Goal: Transaction & Acquisition: Purchase product/service

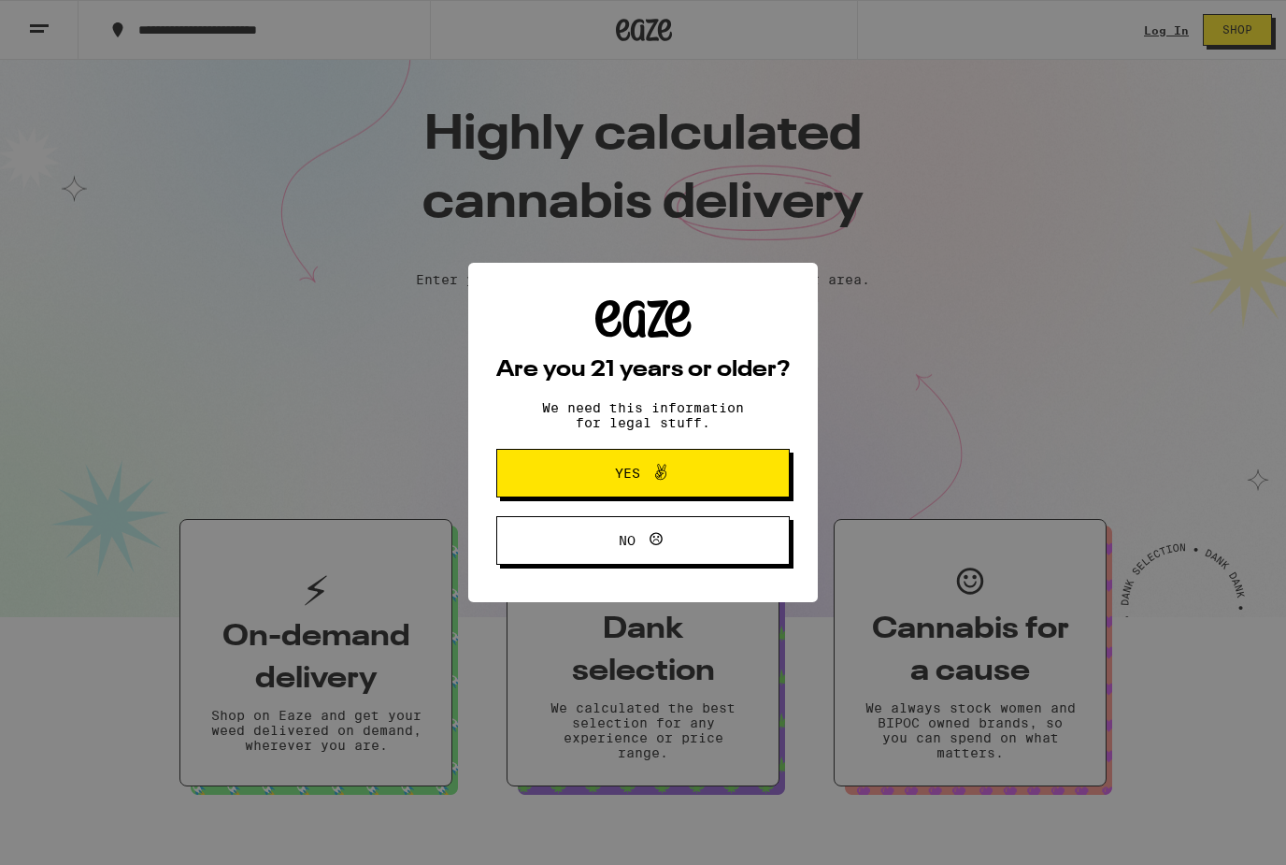
click at [671, 483] on icon at bounding box center [661, 472] width 22 height 22
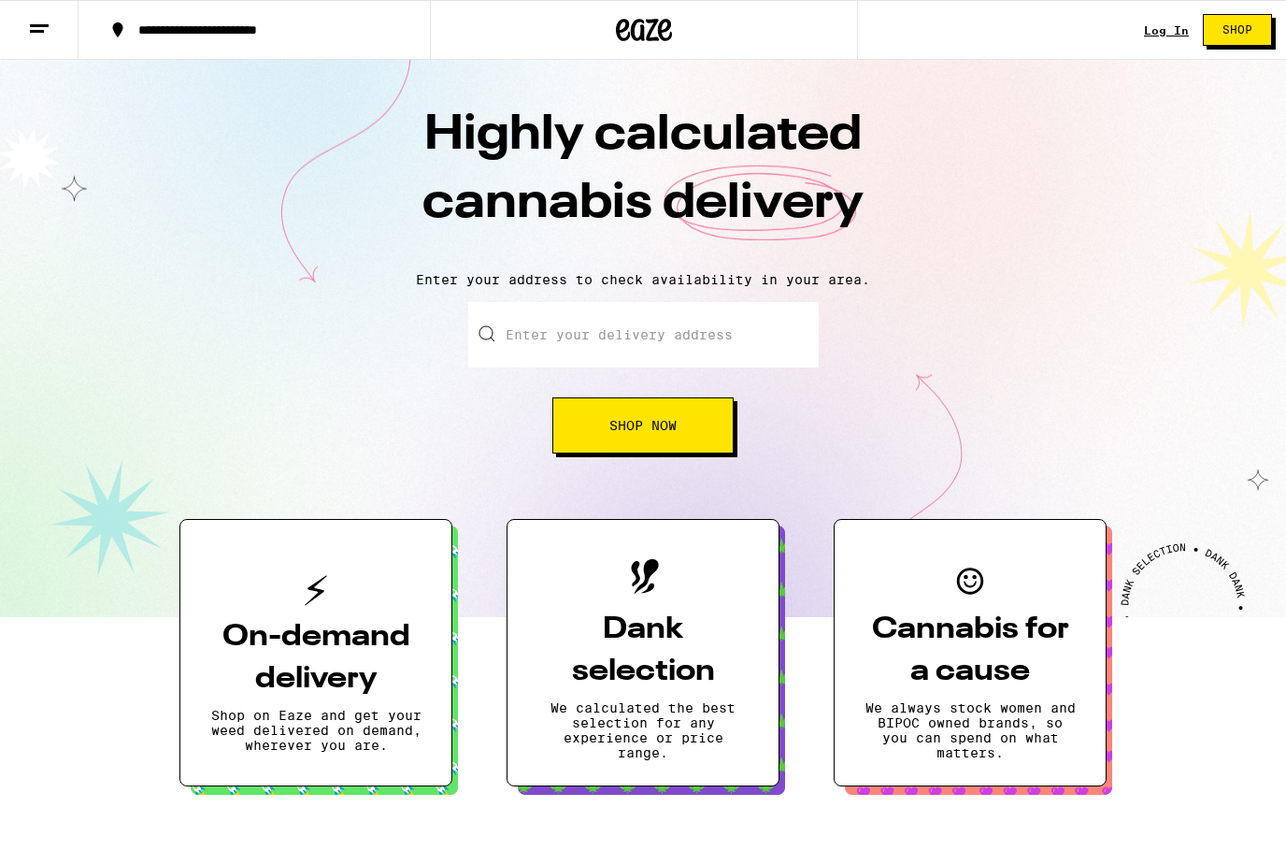
click at [1169, 36] on link "Log In" at bounding box center [1166, 30] width 45 height 12
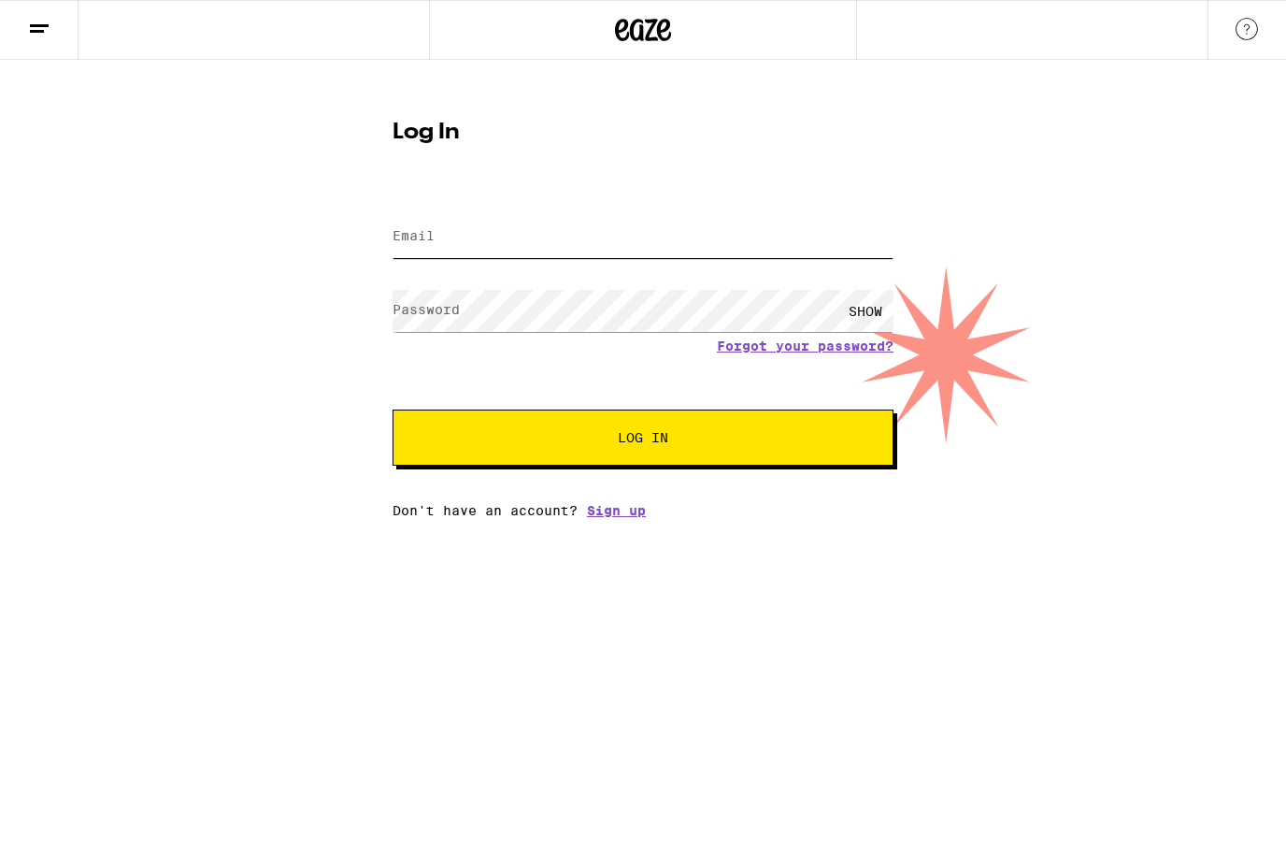
click at [611, 247] on input "Email" at bounding box center [643, 237] width 501 height 42
type input "[EMAIL_ADDRESS][DOMAIN_NAME]"
click at [643, 440] on button "Log In" at bounding box center [643, 437] width 501 height 56
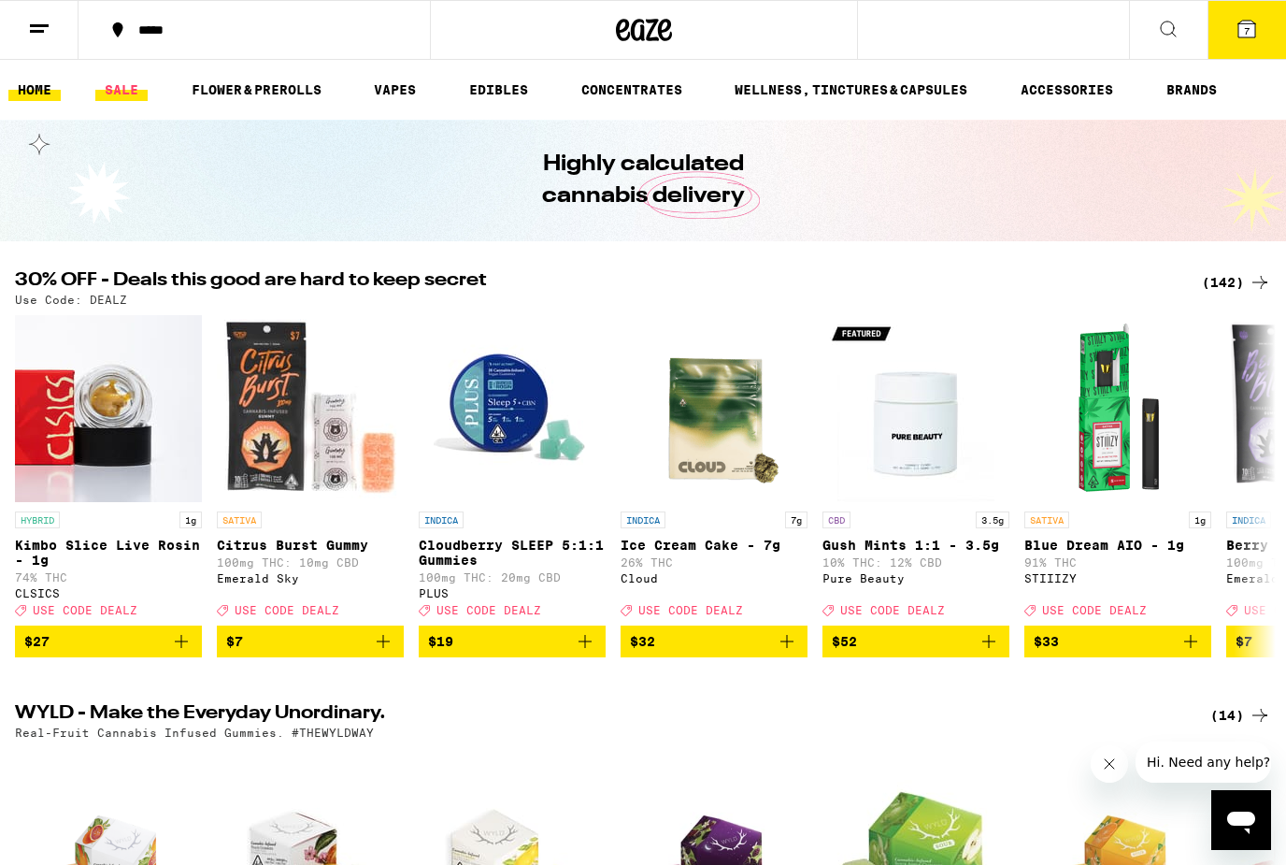
click at [135, 89] on link "SALE" at bounding box center [121, 90] width 52 height 22
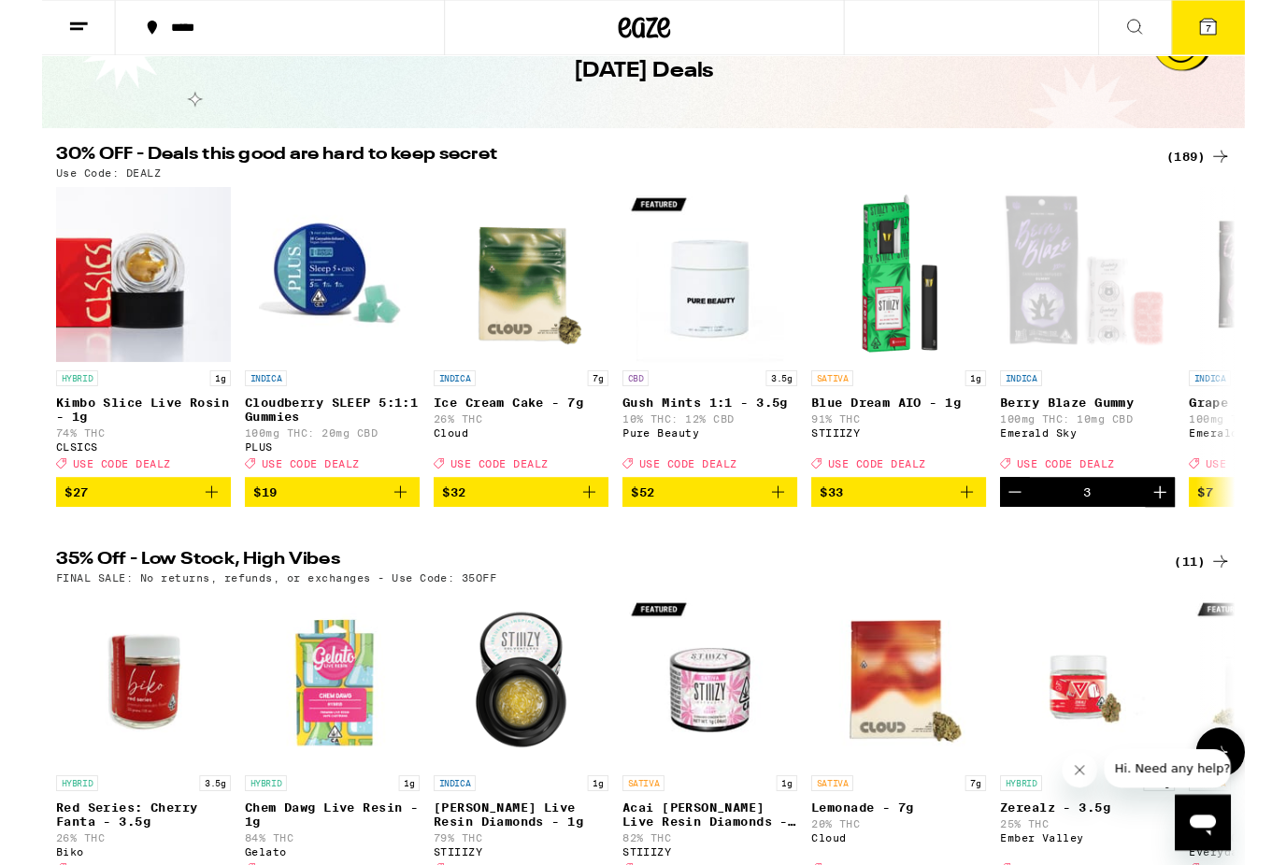
scroll to position [105, 0]
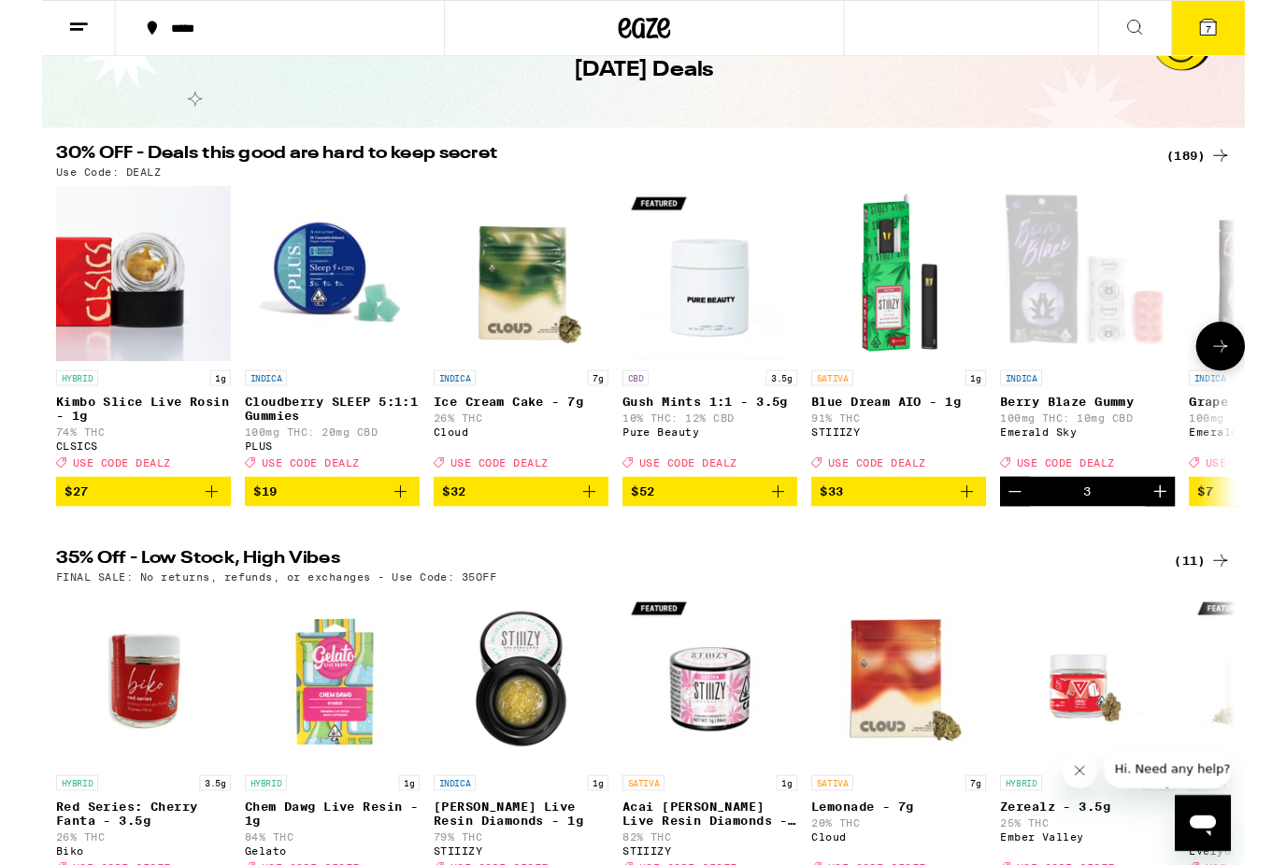
click at [937, 336] on img "Open page for Blue Dream AIO - 1g from STIIIZY" at bounding box center [916, 292] width 187 height 187
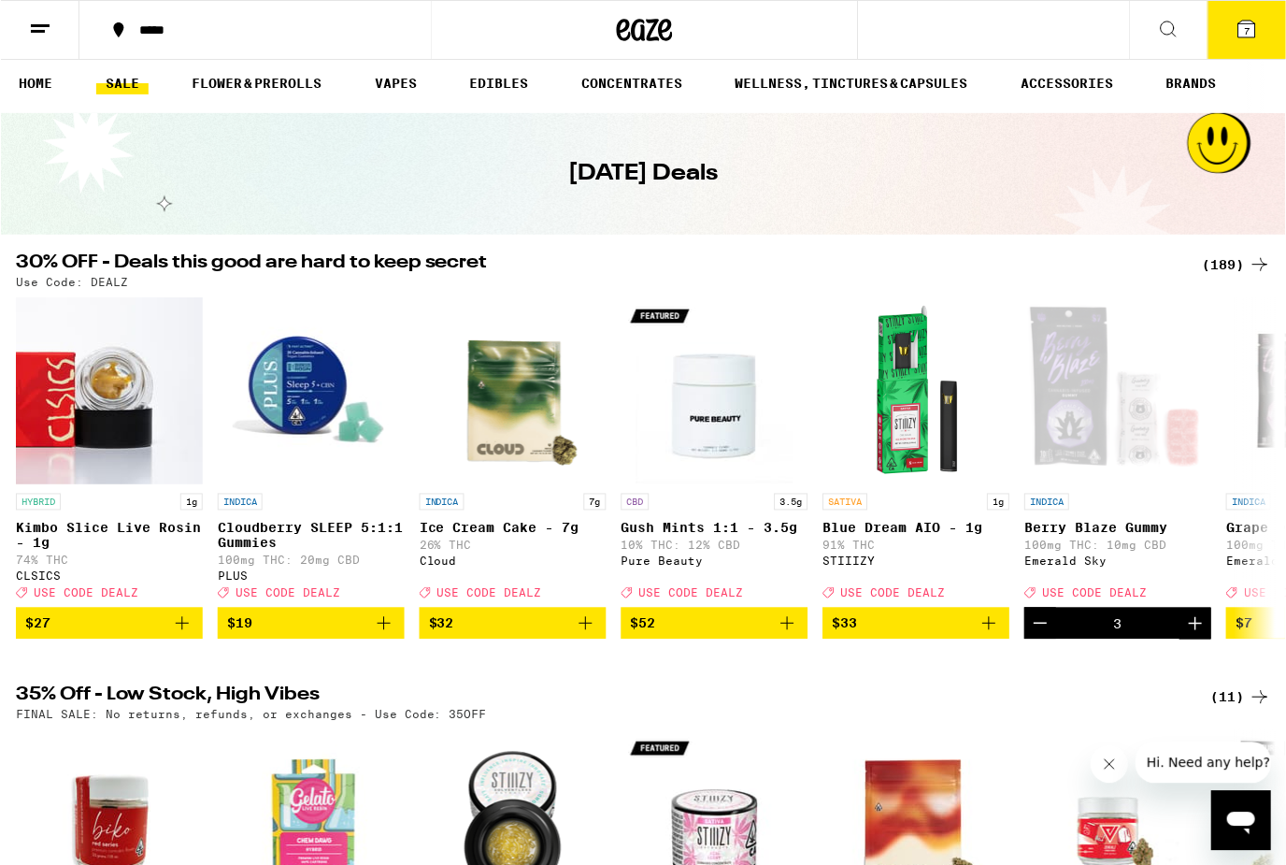
scroll to position [7, 0]
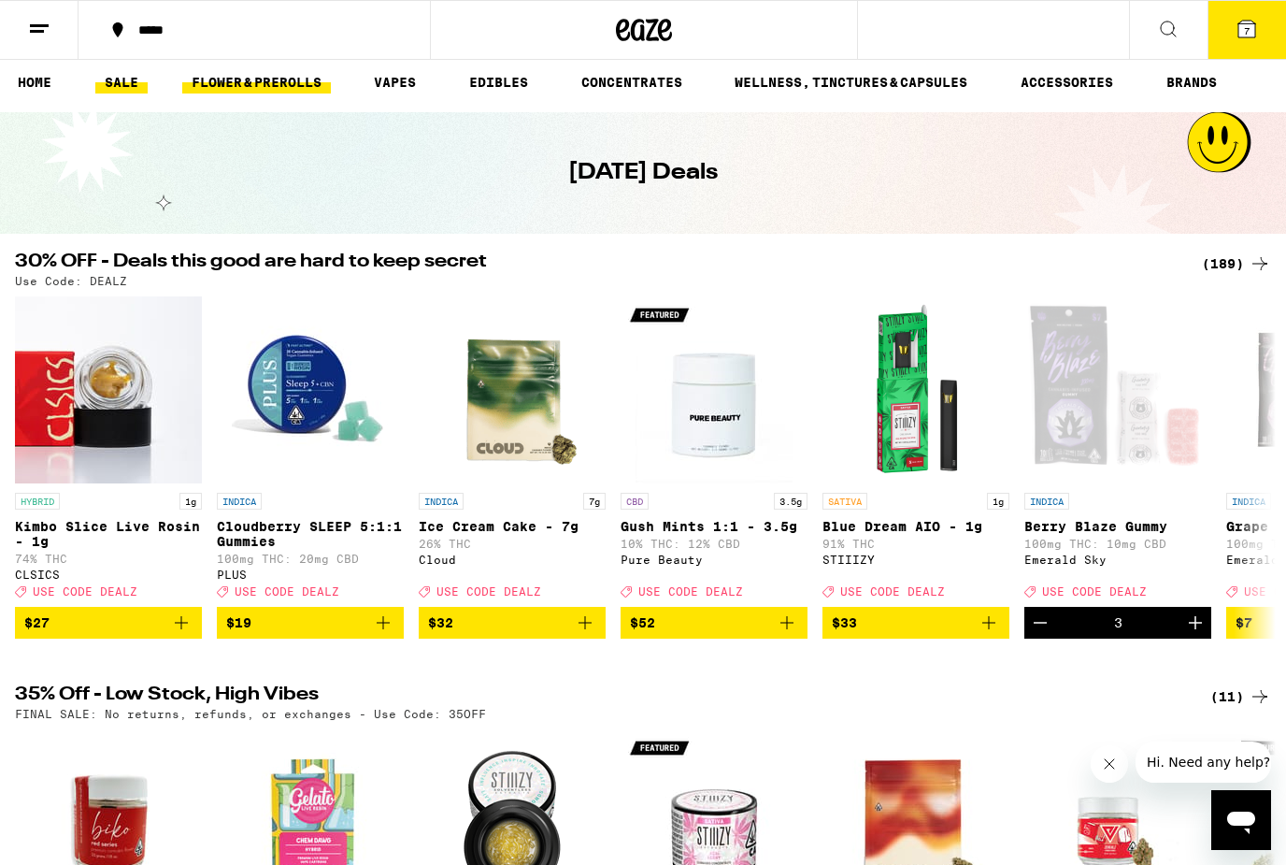
click at [244, 93] on link "FLOWER & PREROLLS" at bounding box center [256, 82] width 149 height 22
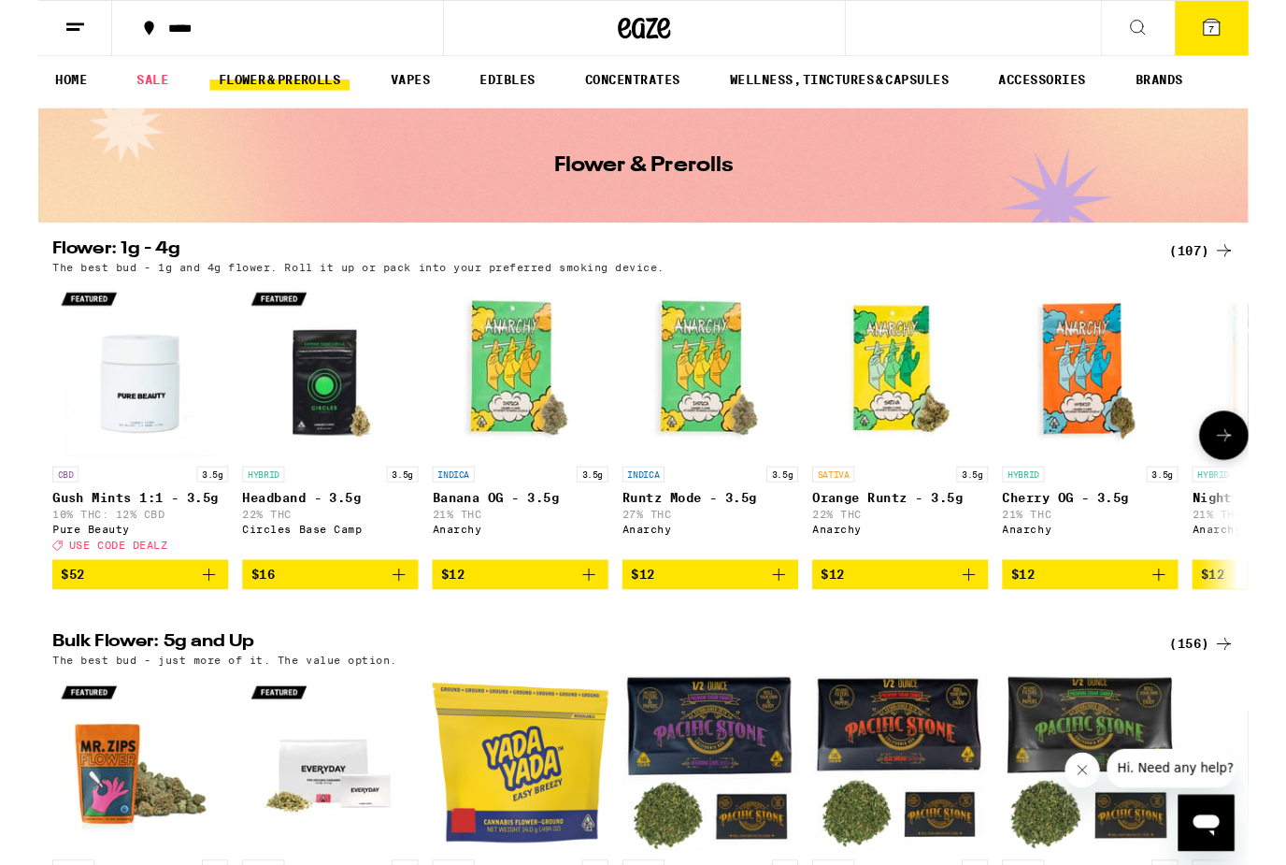
scroll to position [58, 0]
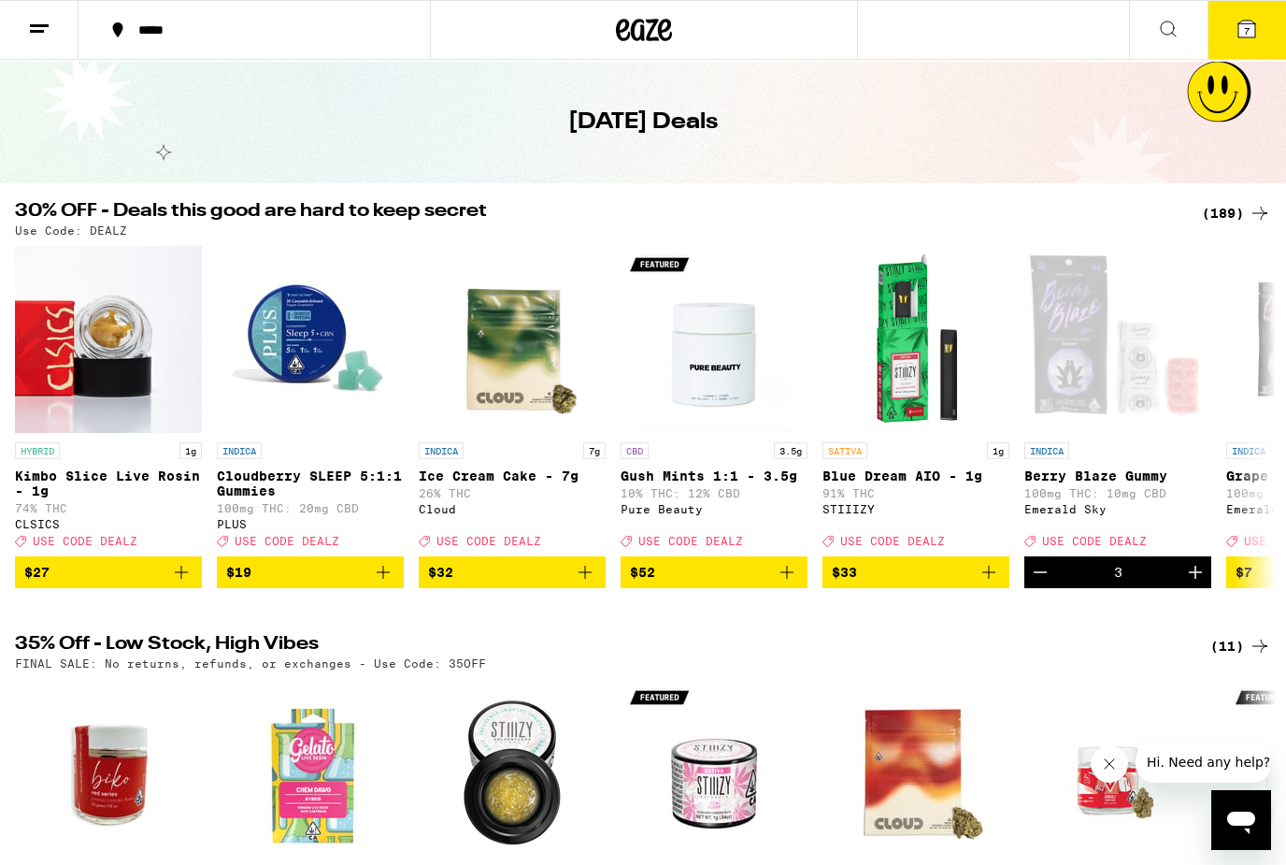
scroll to position [7, 0]
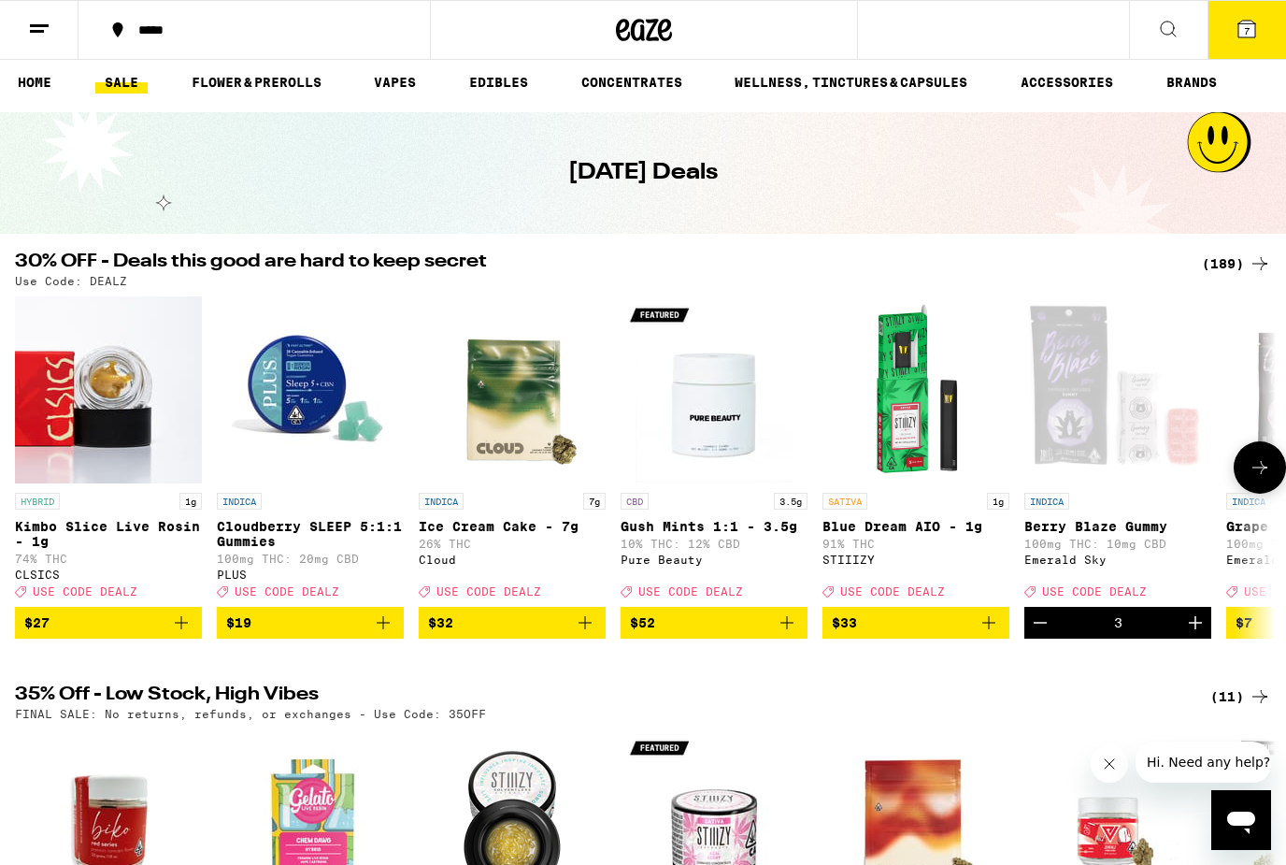
click at [1247, 476] on button at bounding box center [1260, 467] width 52 height 52
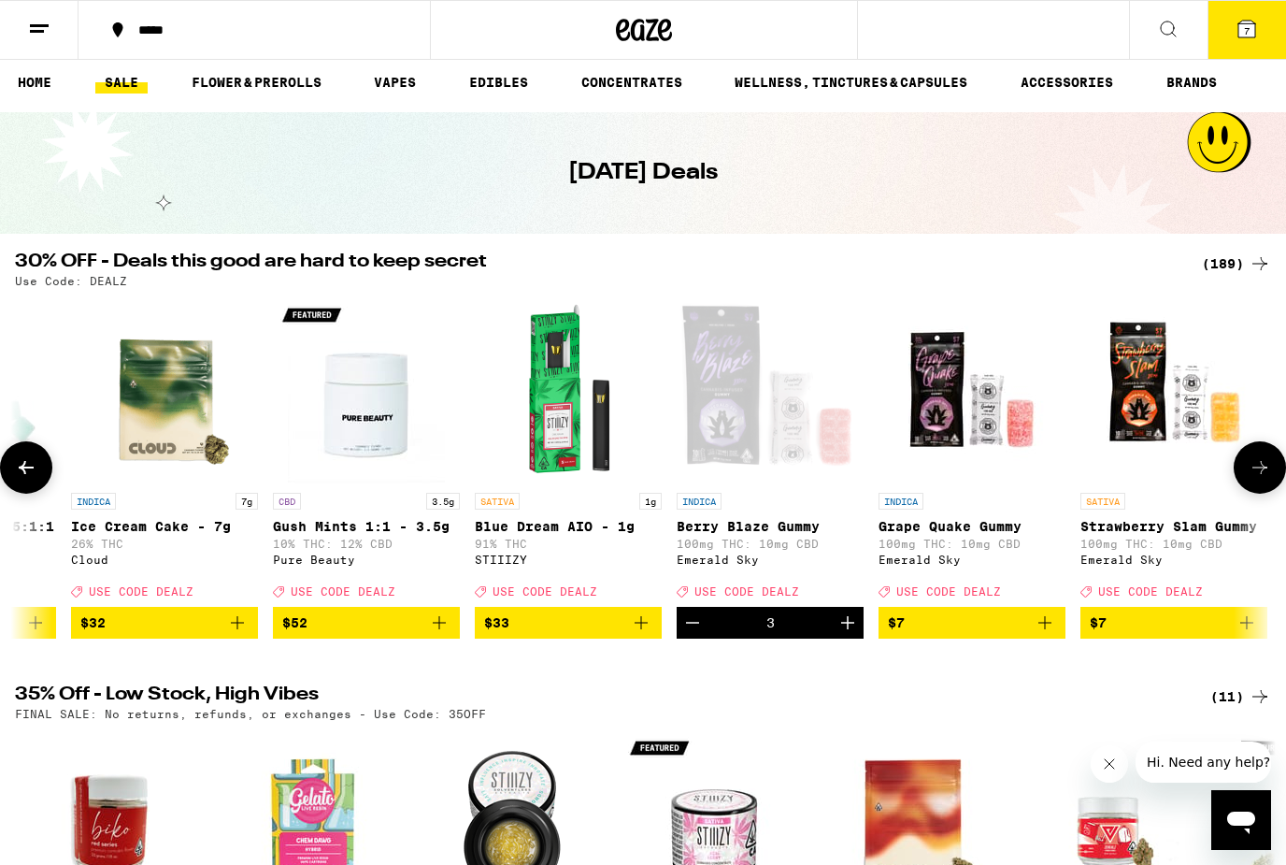
scroll to position [0, 1053]
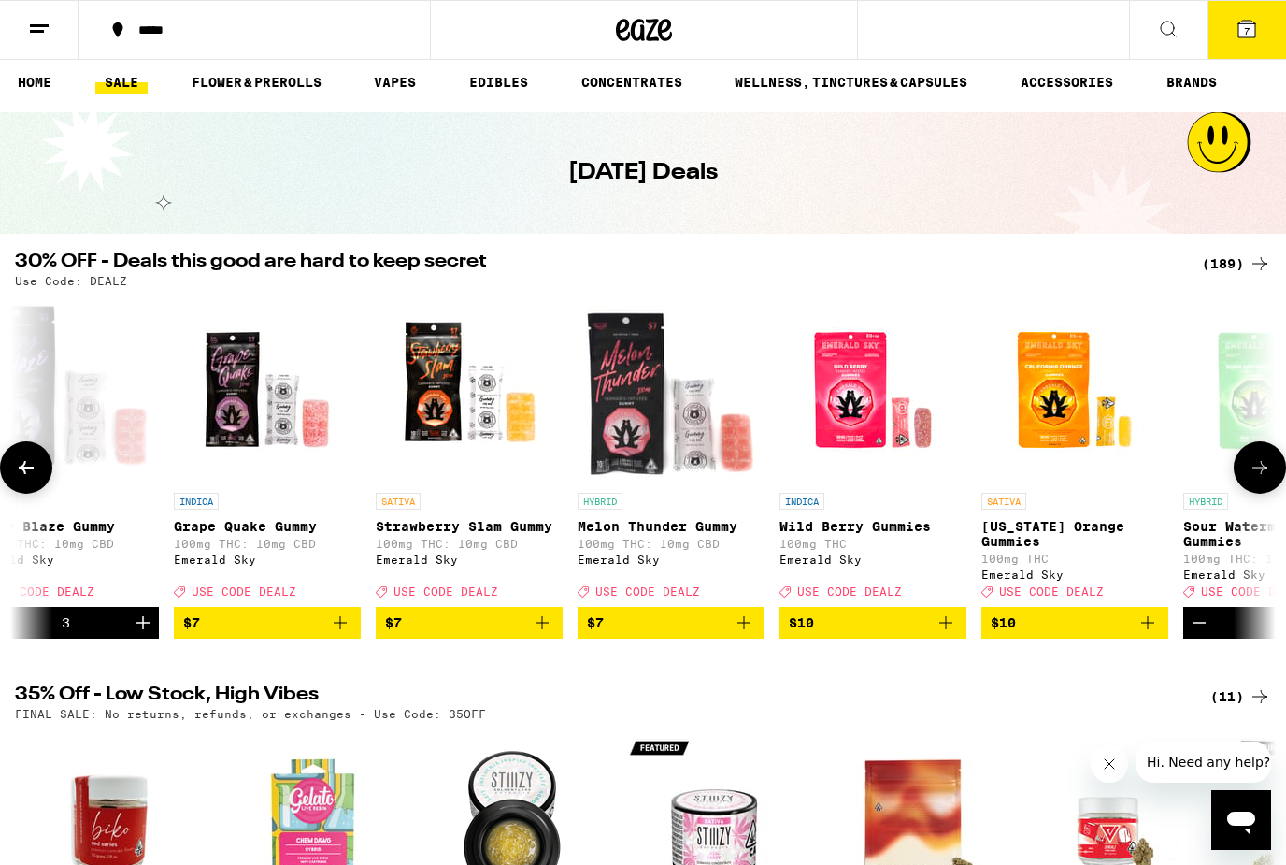
click at [41, 471] on button at bounding box center [26, 467] width 52 height 52
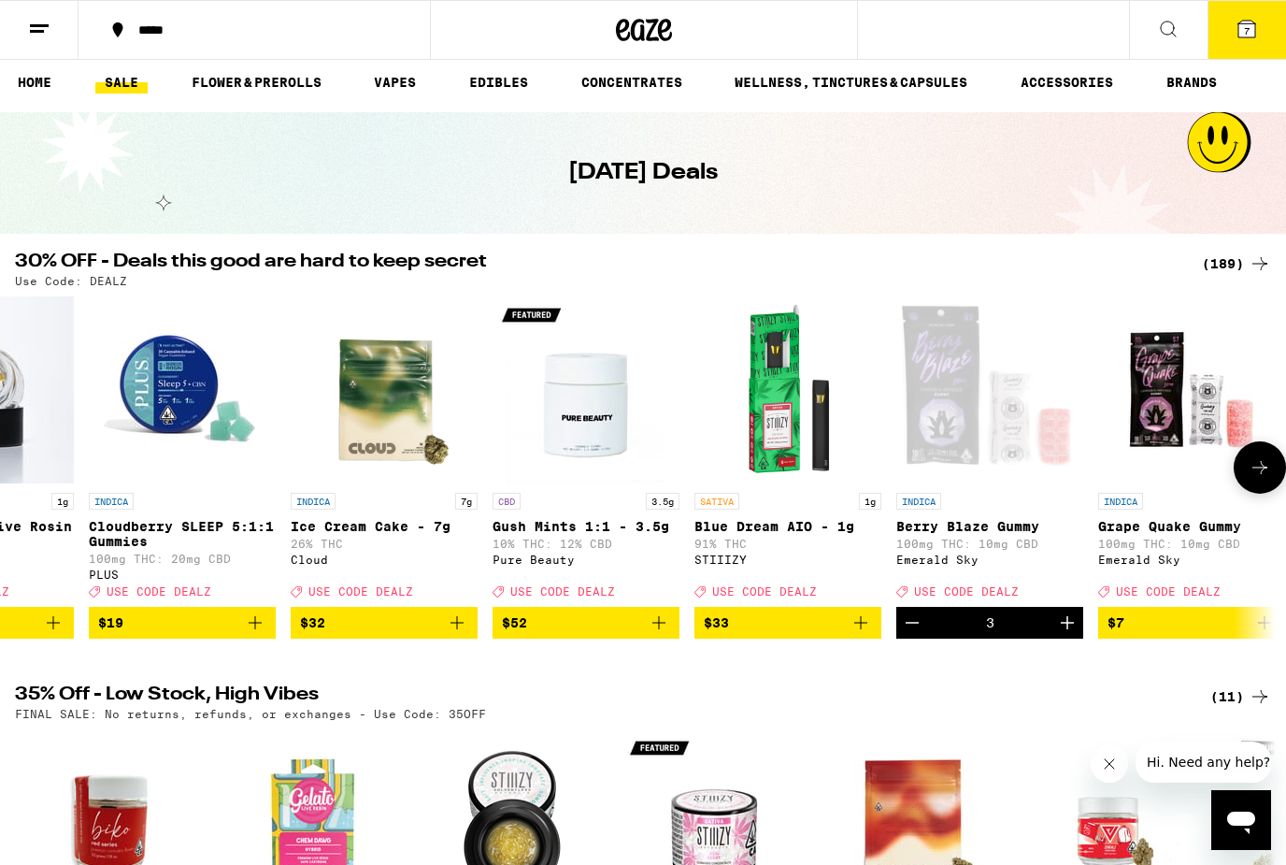
scroll to position [0, 0]
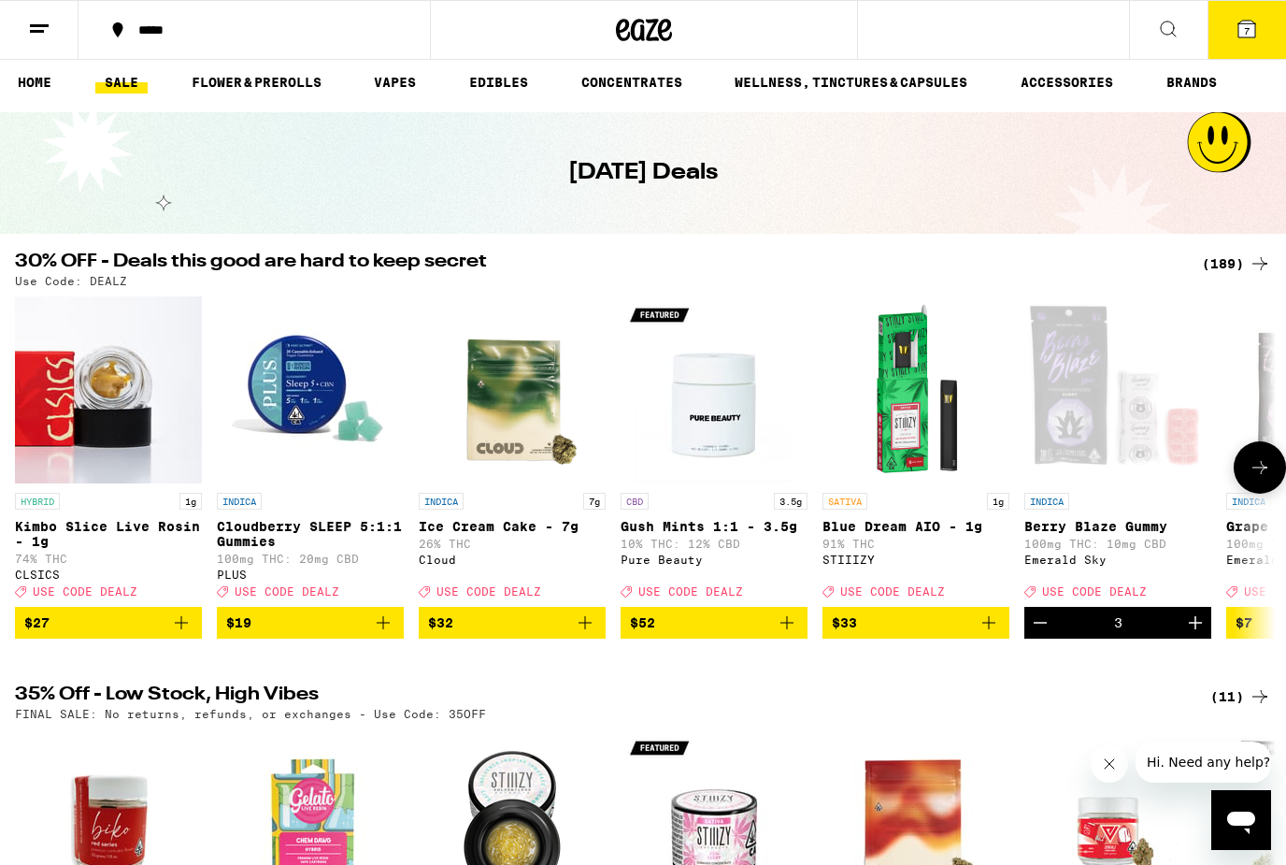
click at [1260, 490] on button at bounding box center [1260, 467] width 52 height 52
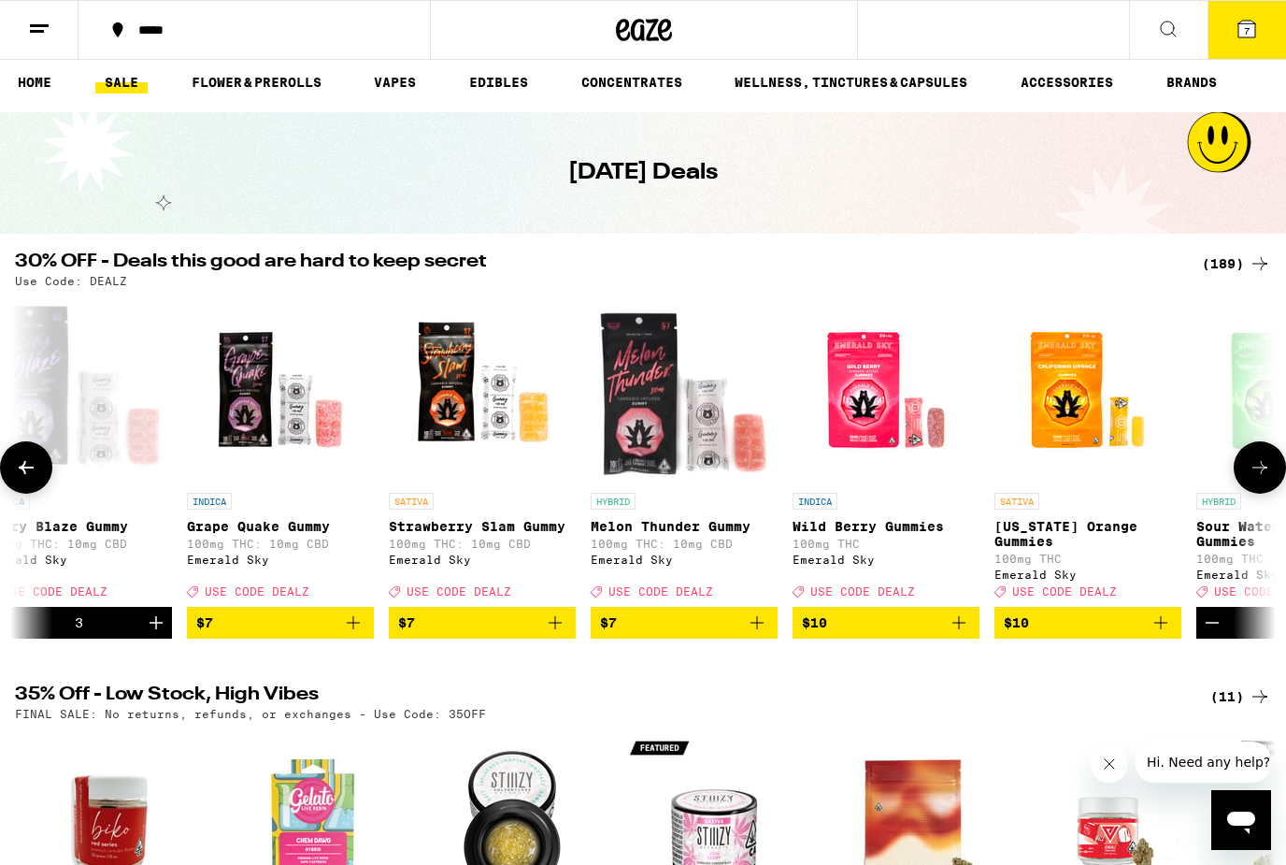
scroll to position [0, 1053]
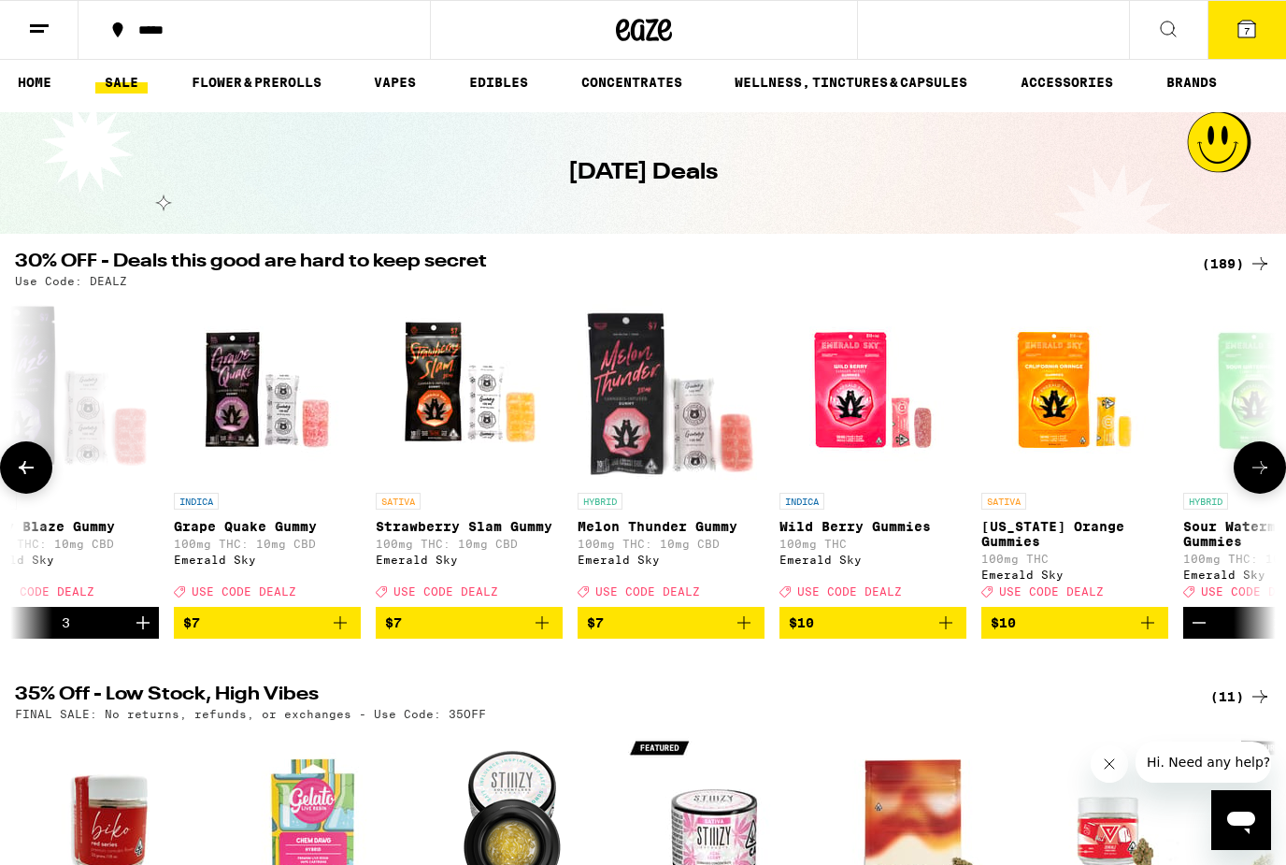
click at [1252, 479] on icon at bounding box center [1260, 467] width 22 height 22
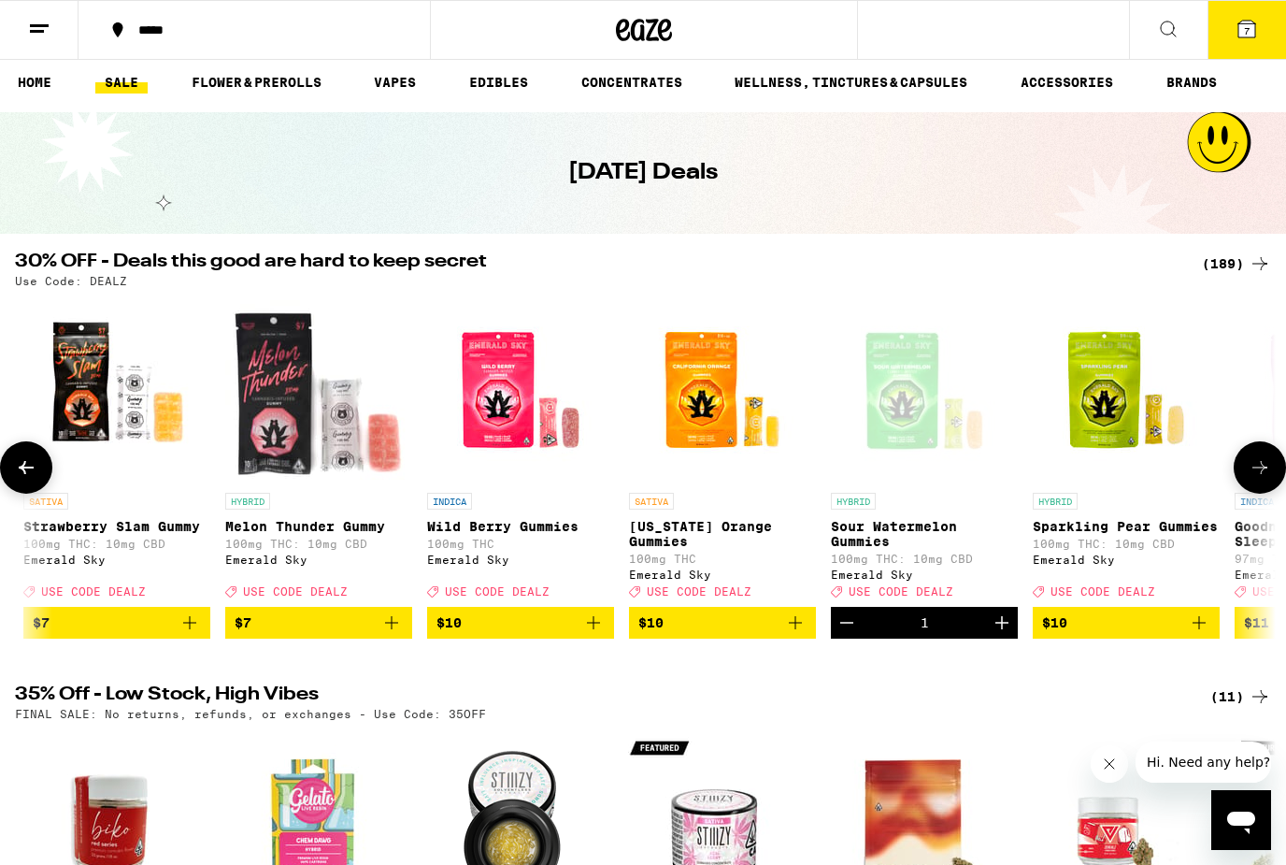
scroll to position [0, 2105]
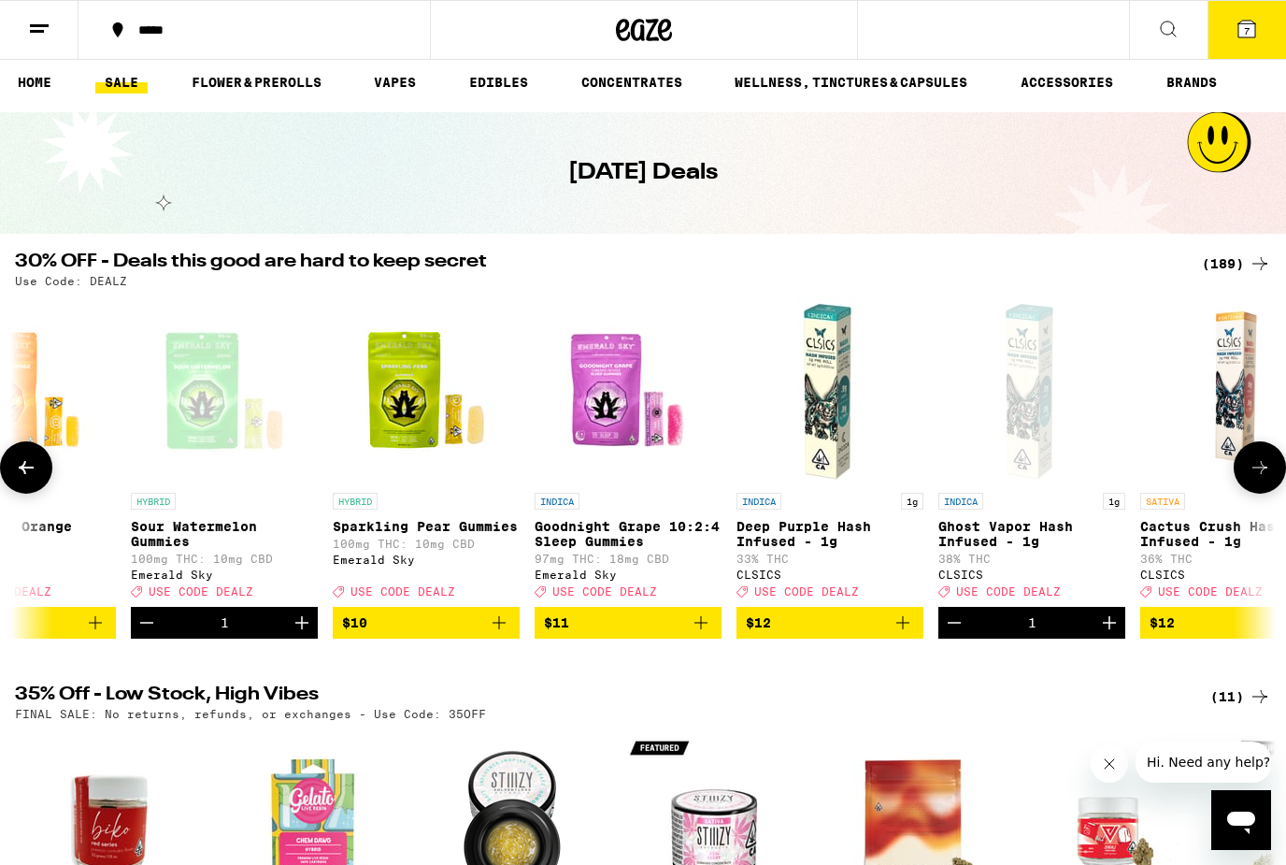
click at [898, 634] on icon "Add to bag" at bounding box center [903, 622] width 22 height 22
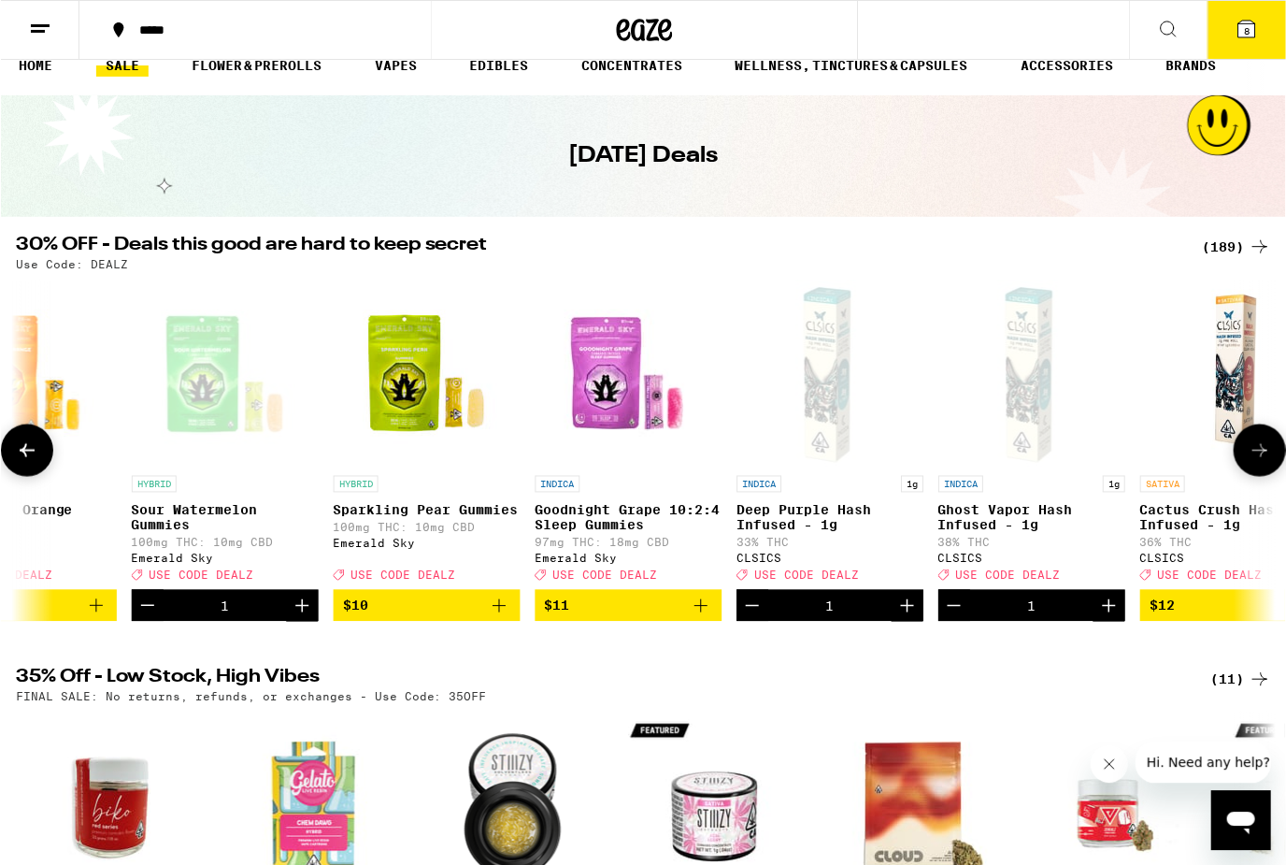
scroll to position [25, 0]
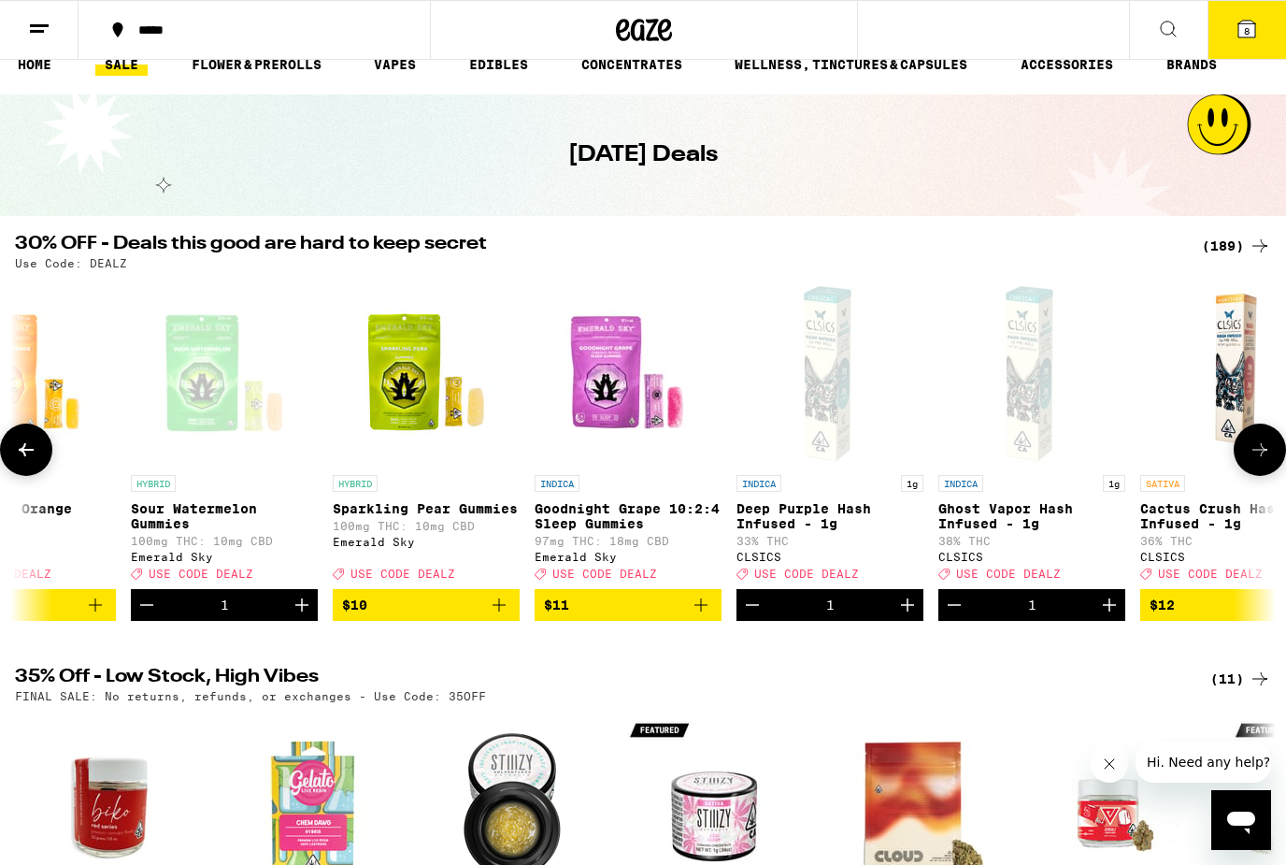
click at [1259, 461] on icon at bounding box center [1260, 449] width 22 height 22
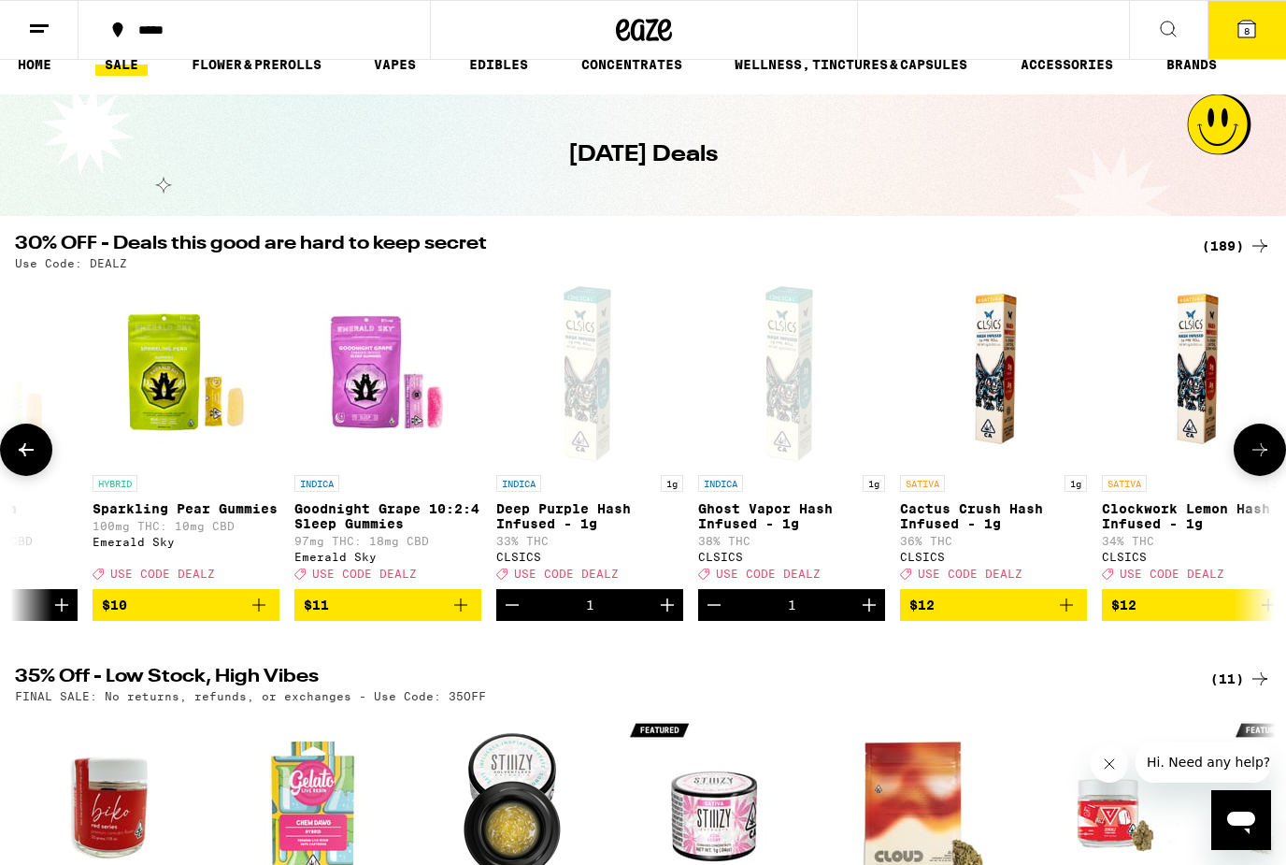
scroll to position [0, 3158]
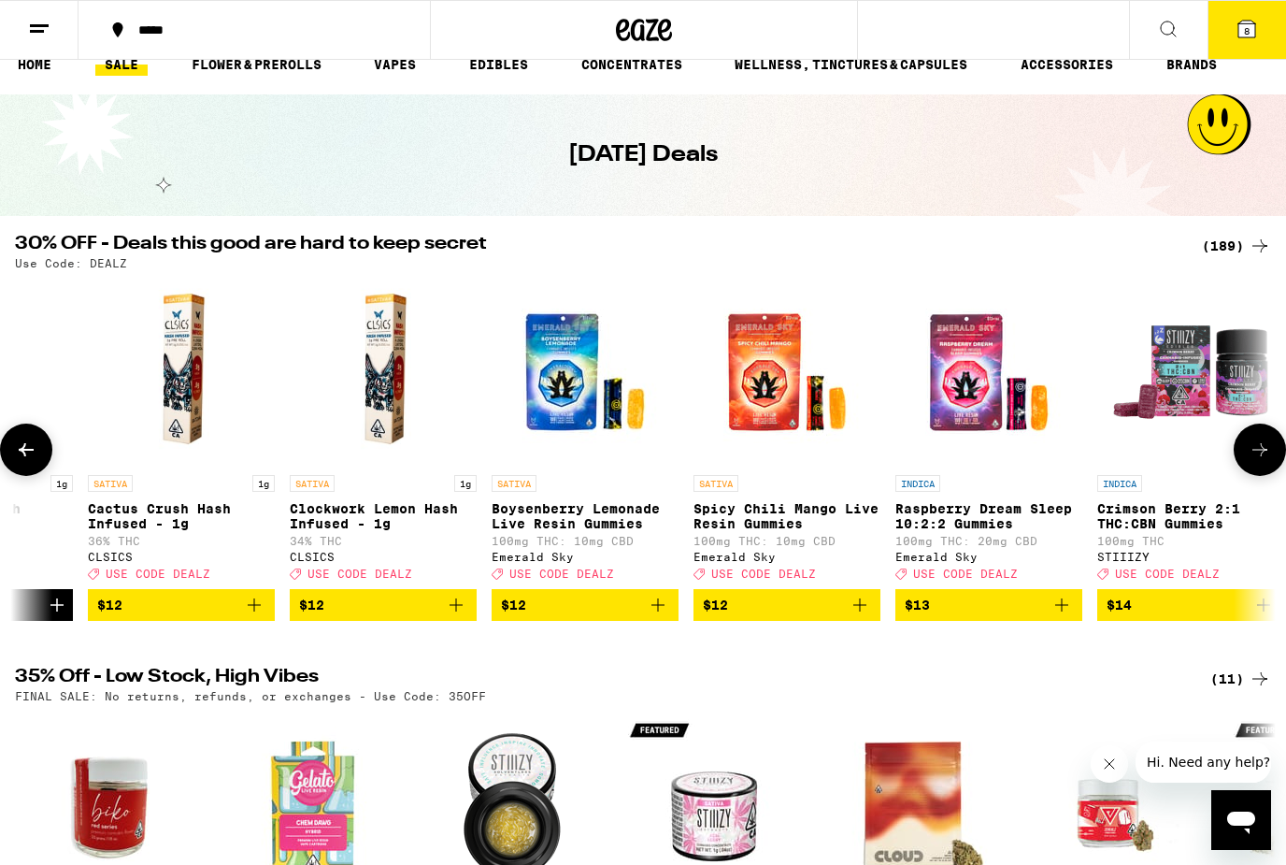
click at [248, 611] on icon "Add to bag" at bounding box center [254, 604] width 13 height 13
click at [459, 616] on icon "Add to bag" at bounding box center [456, 605] width 22 height 22
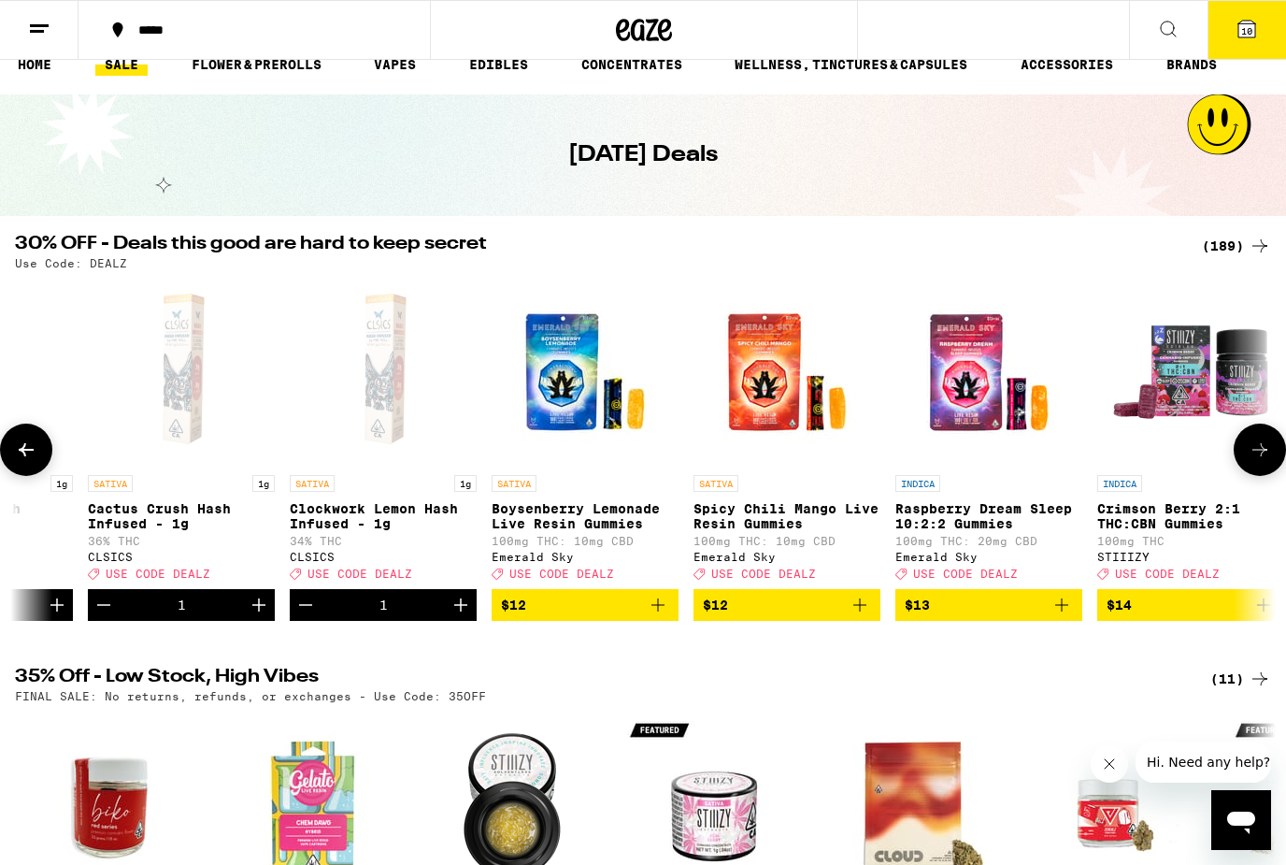
click at [1255, 461] on icon at bounding box center [1260, 449] width 22 height 22
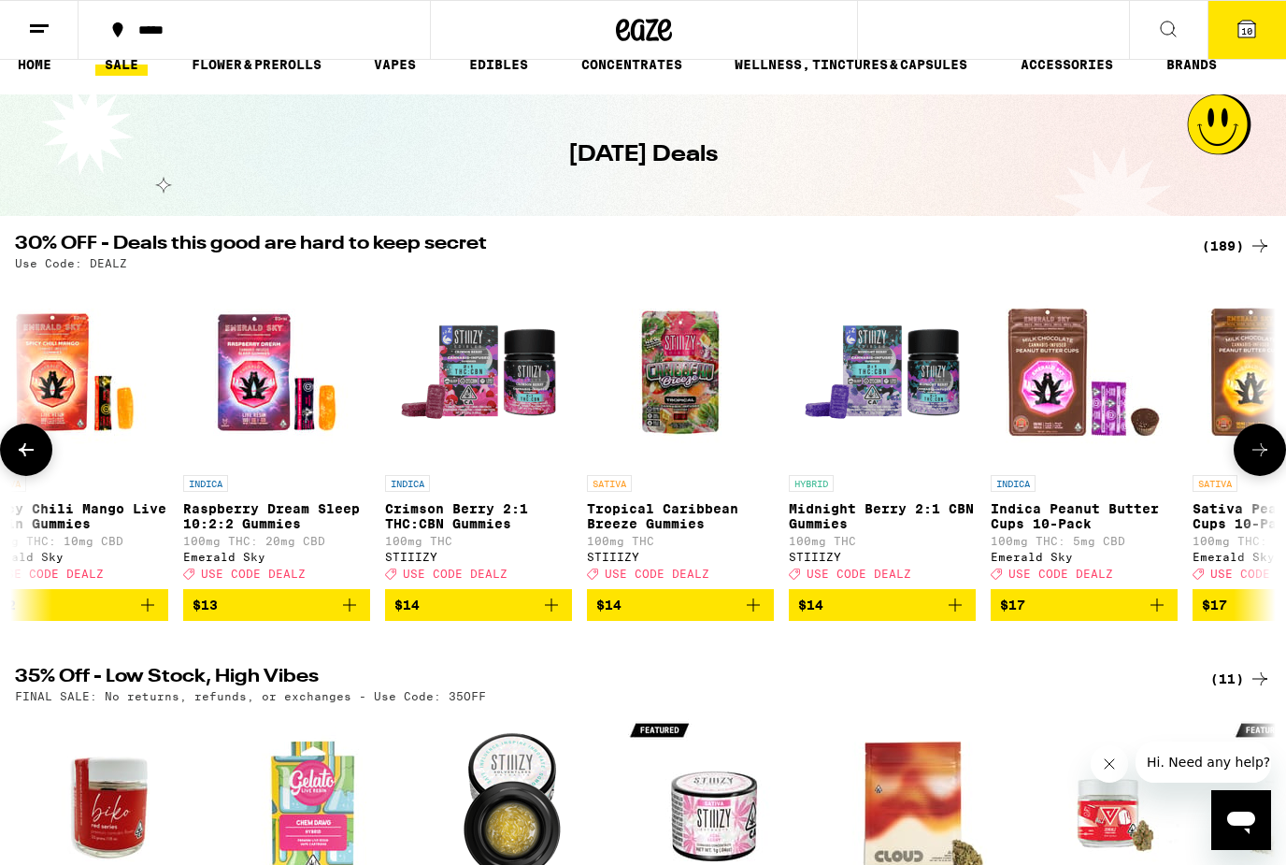
scroll to position [0, 4210]
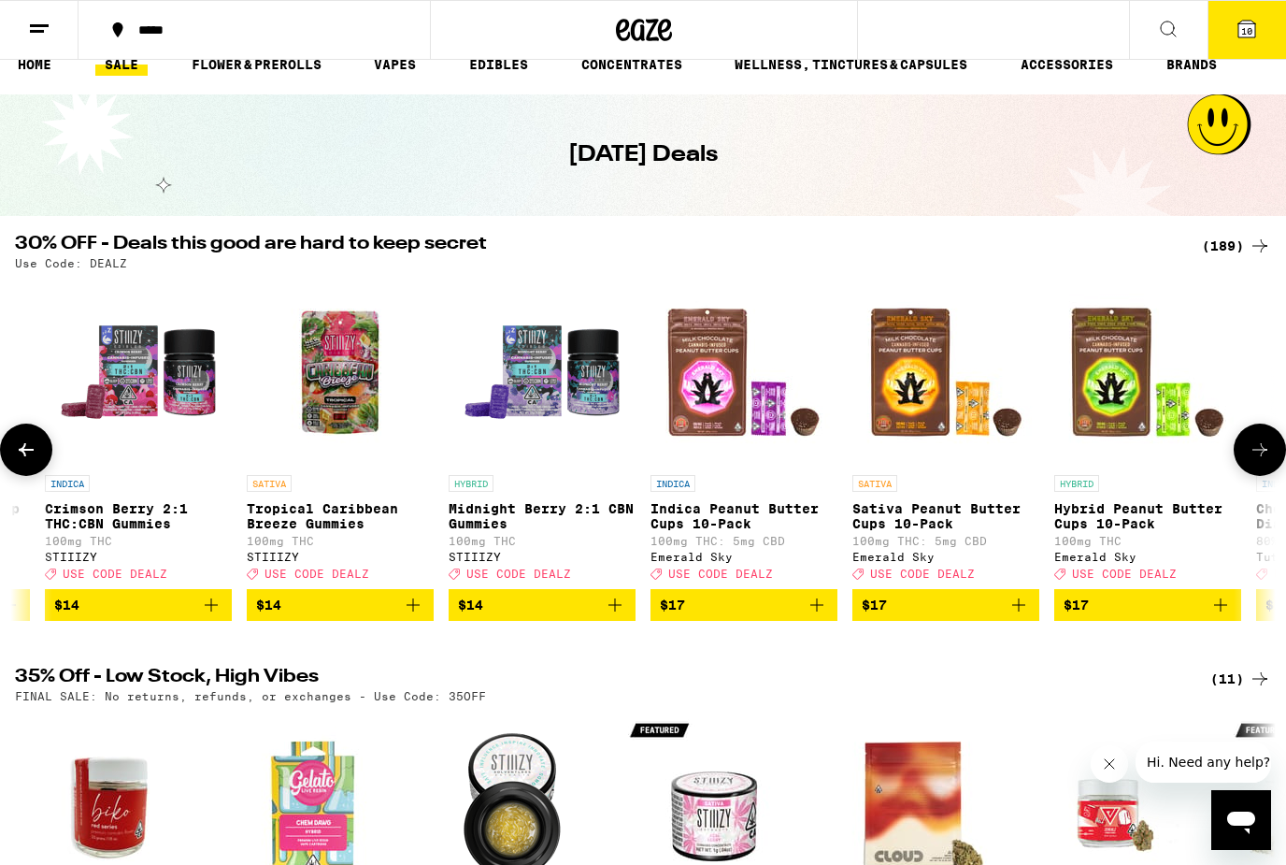
click at [1255, 461] on icon at bounding box center [1260, 449] width 22 height 22
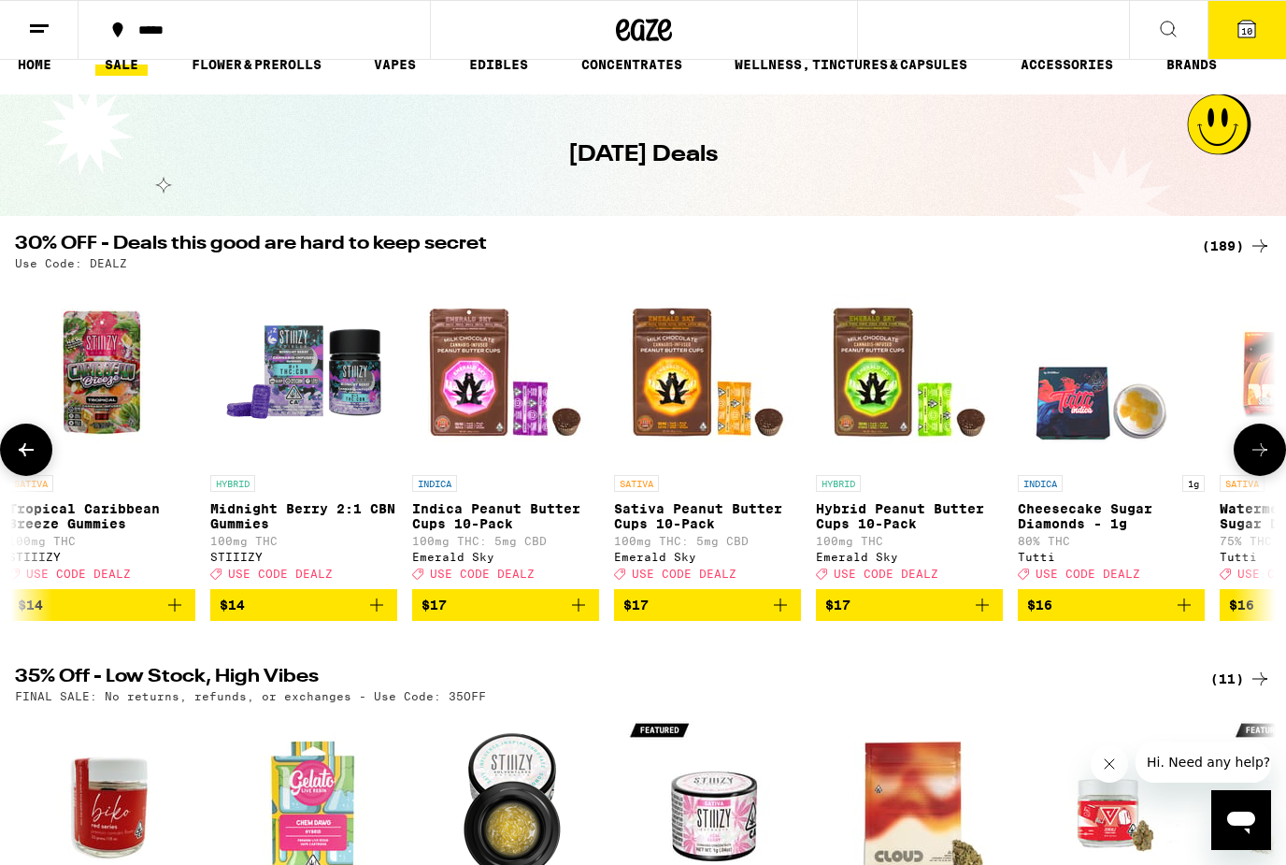
scroll to position [0, 5263]
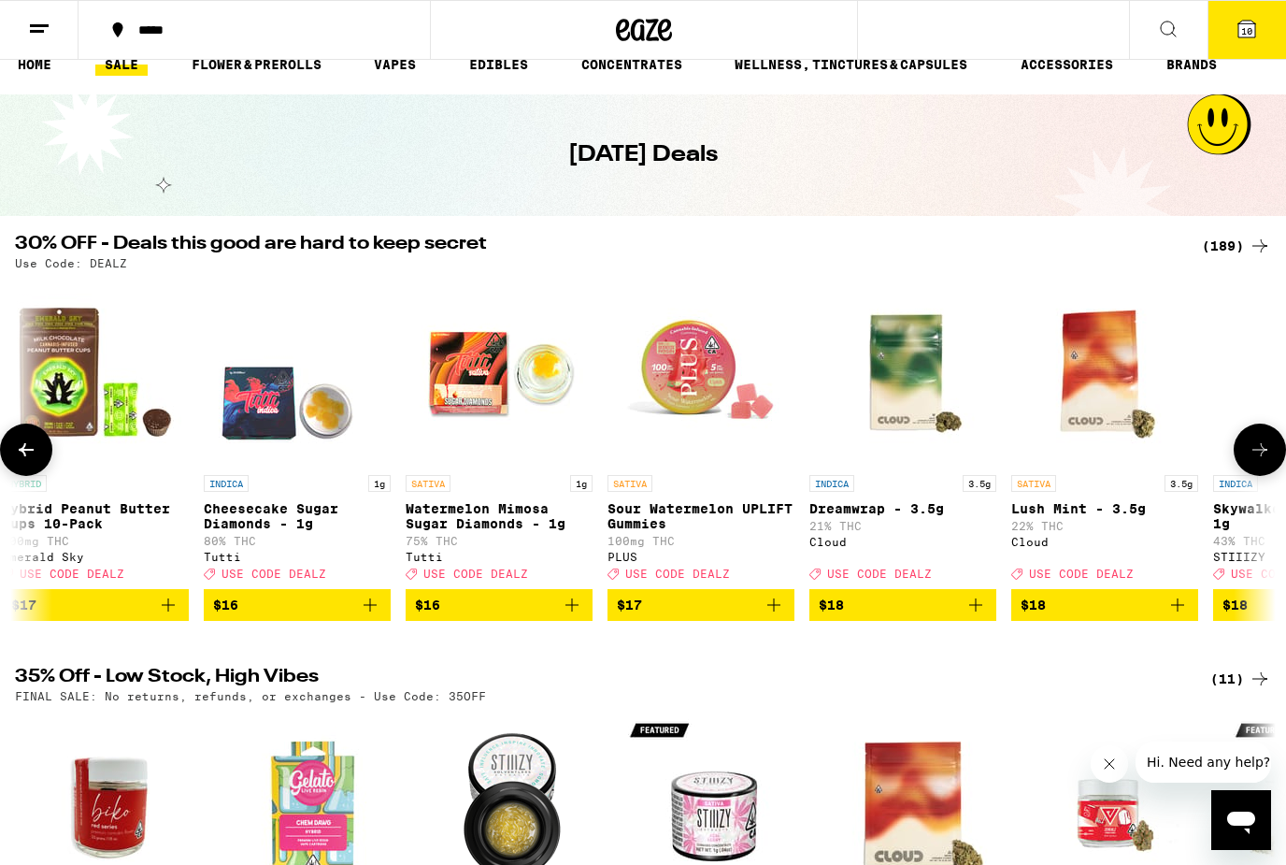
click at [1253, 458] on icon at bounding box center [1260, 449] width 22 height 22
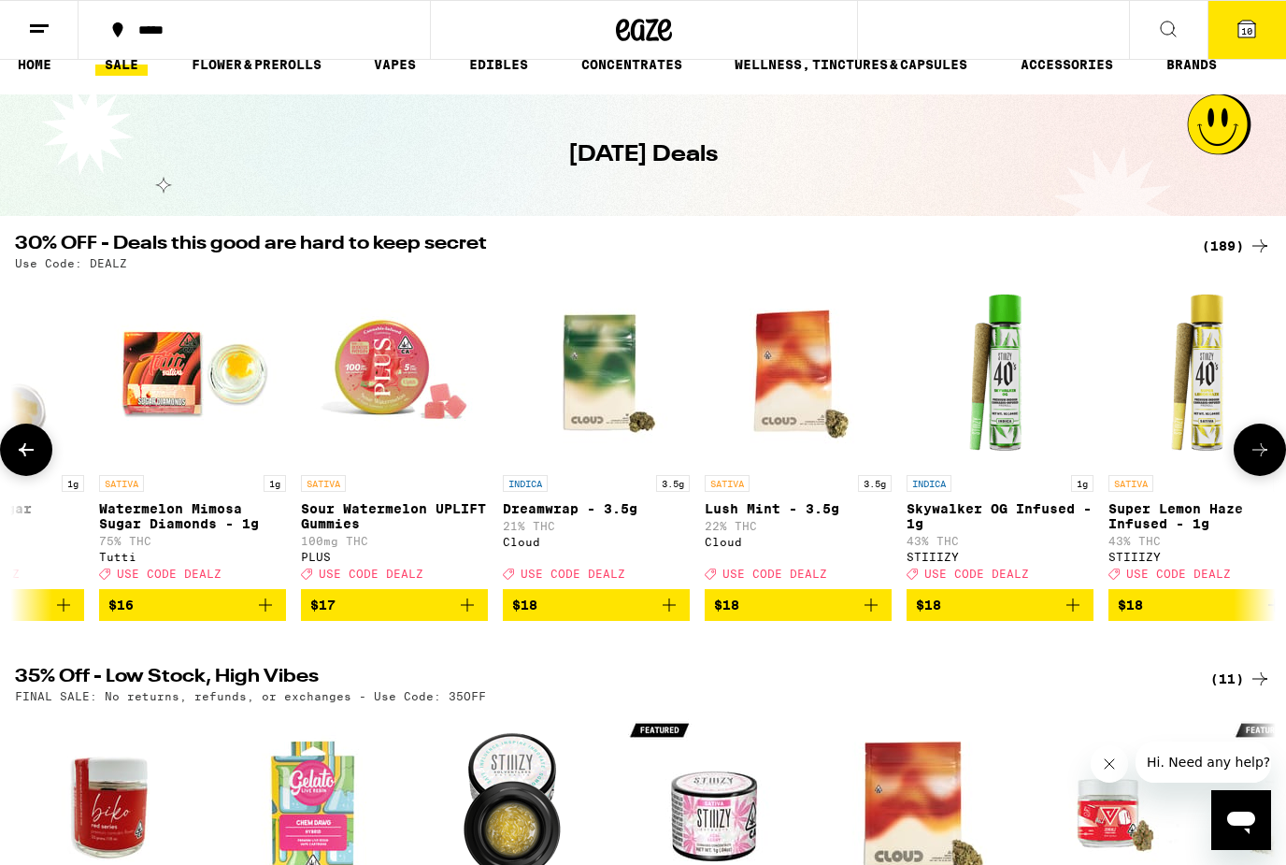
scroll to position [0, 6315]
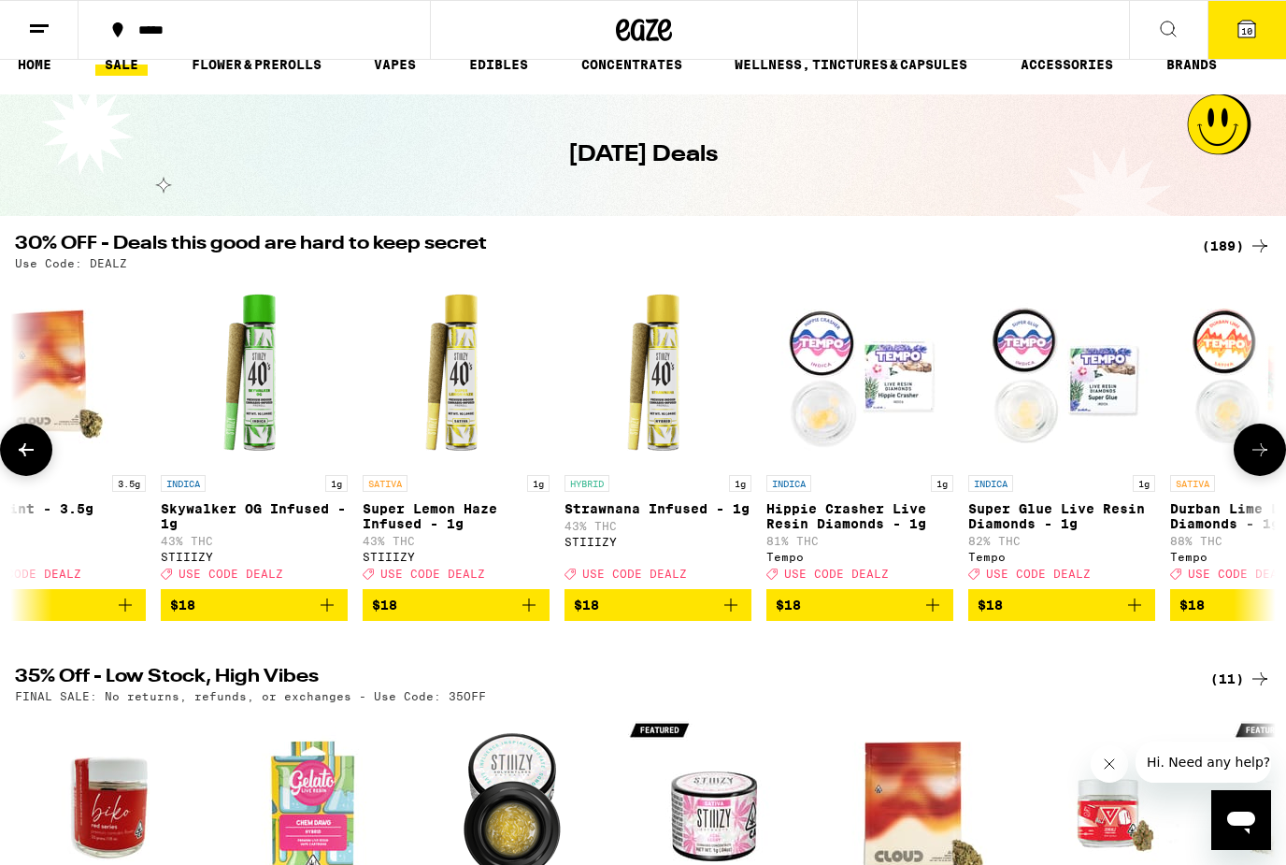
click at [35, 461] on icon at bounding box center [26, 449] width 22 height 22
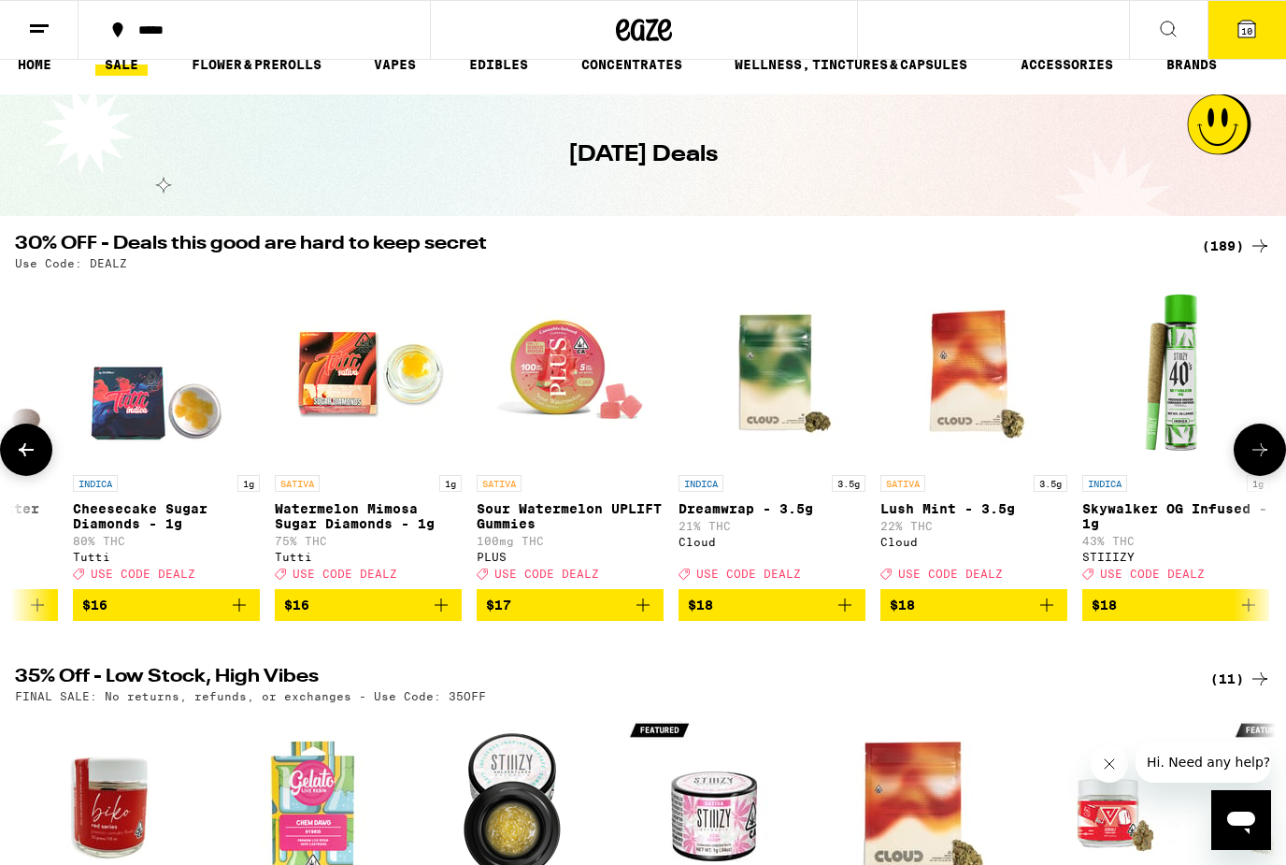
scroll to position [0, 5263]
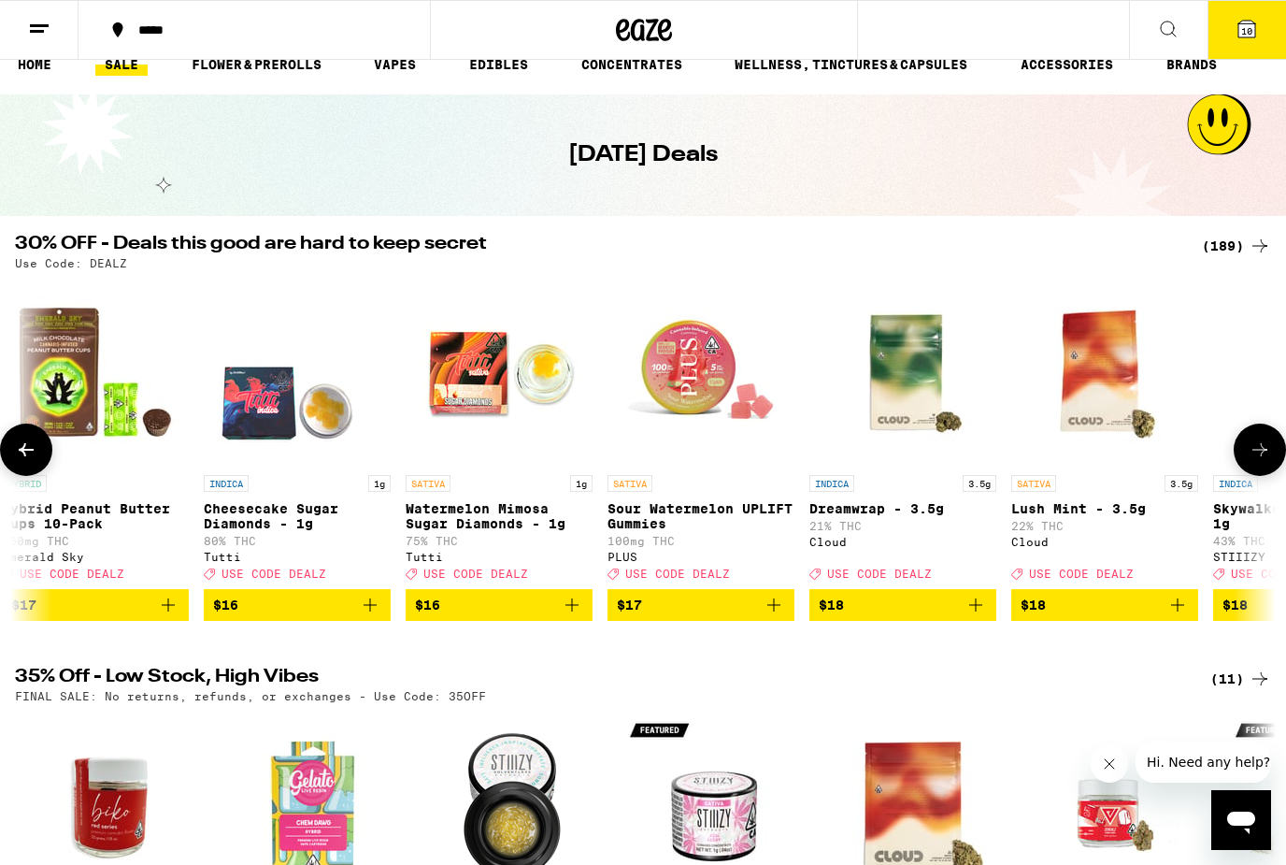
click at [978, 616] on icon "Add to bag" at bounding box center [976, 605] width 22 height 22
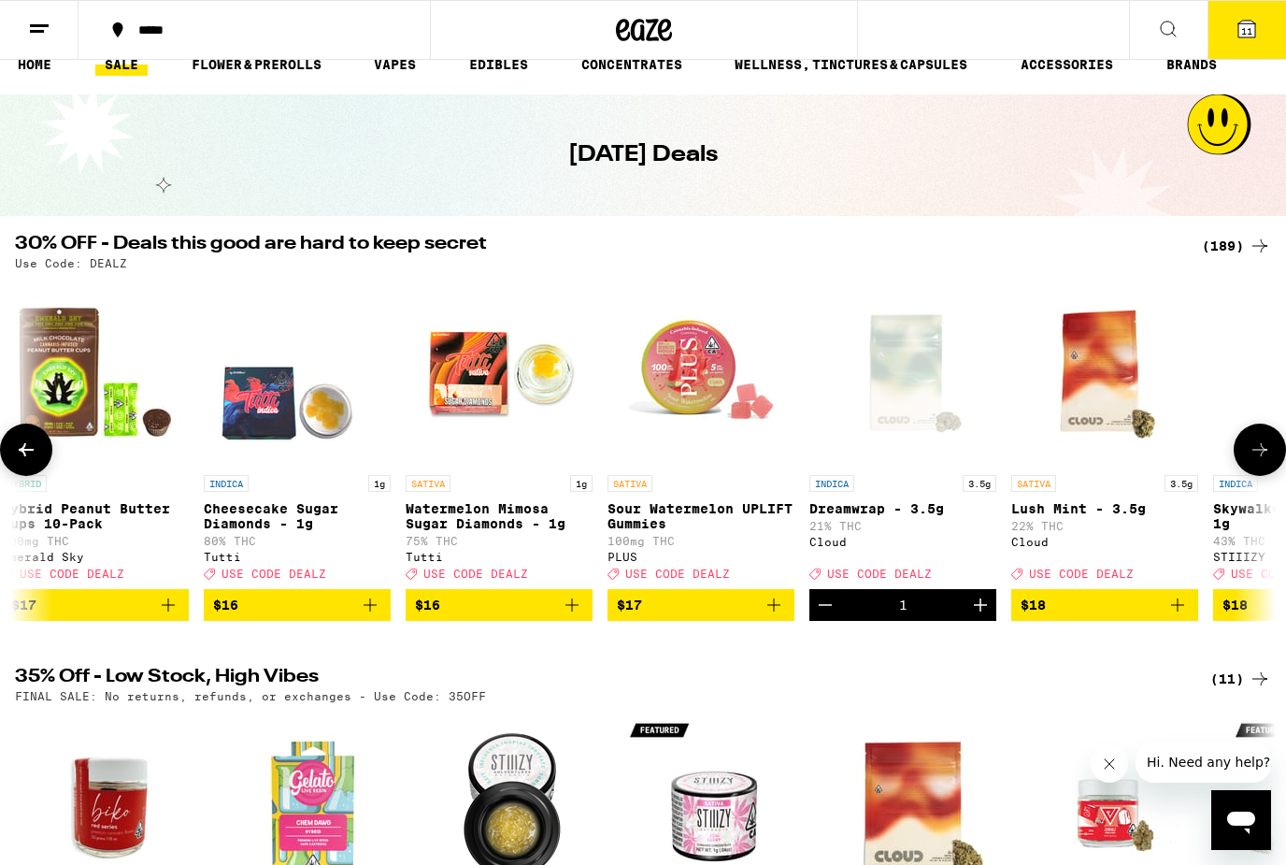
click at [1257, 459] on icon at bounding box center [1260, 449] width 22 height 22
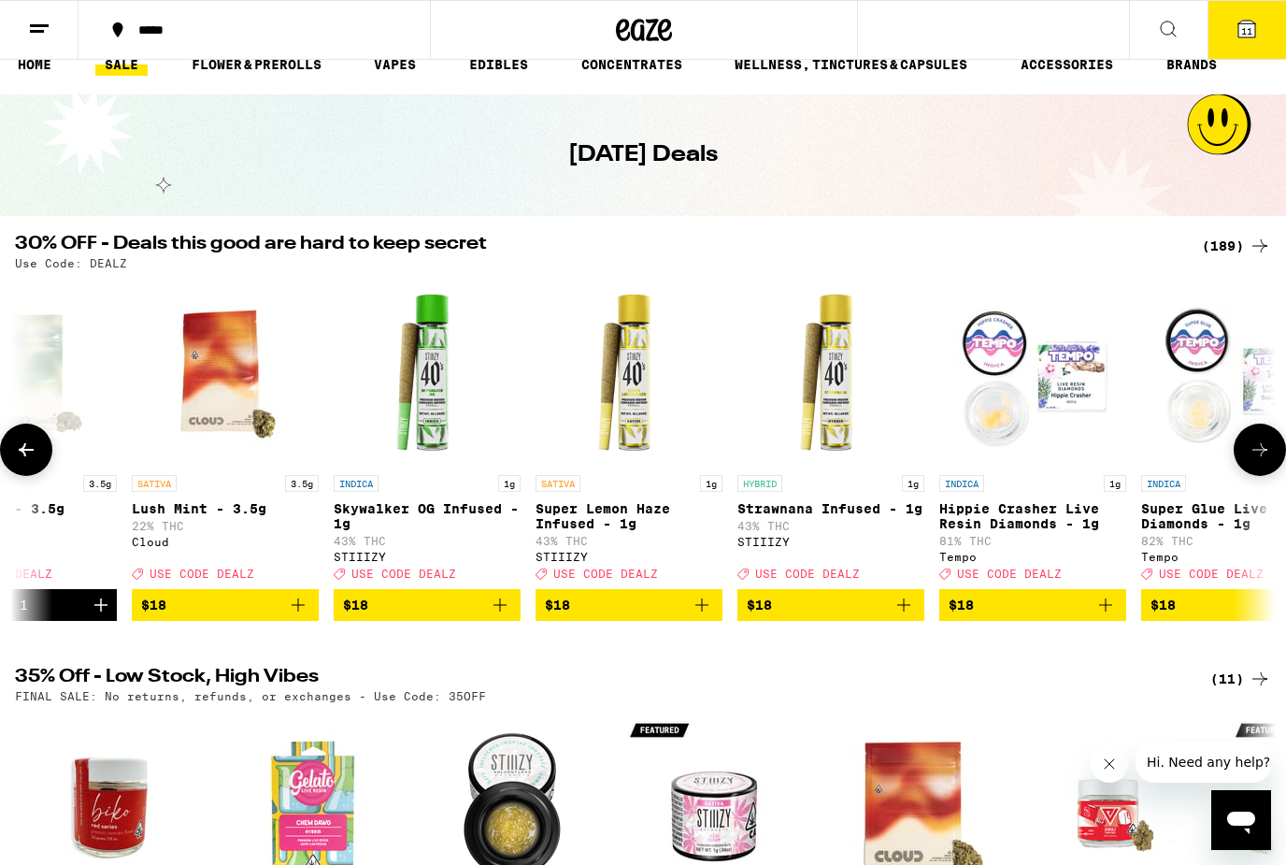
scroll to position [0, 6315]
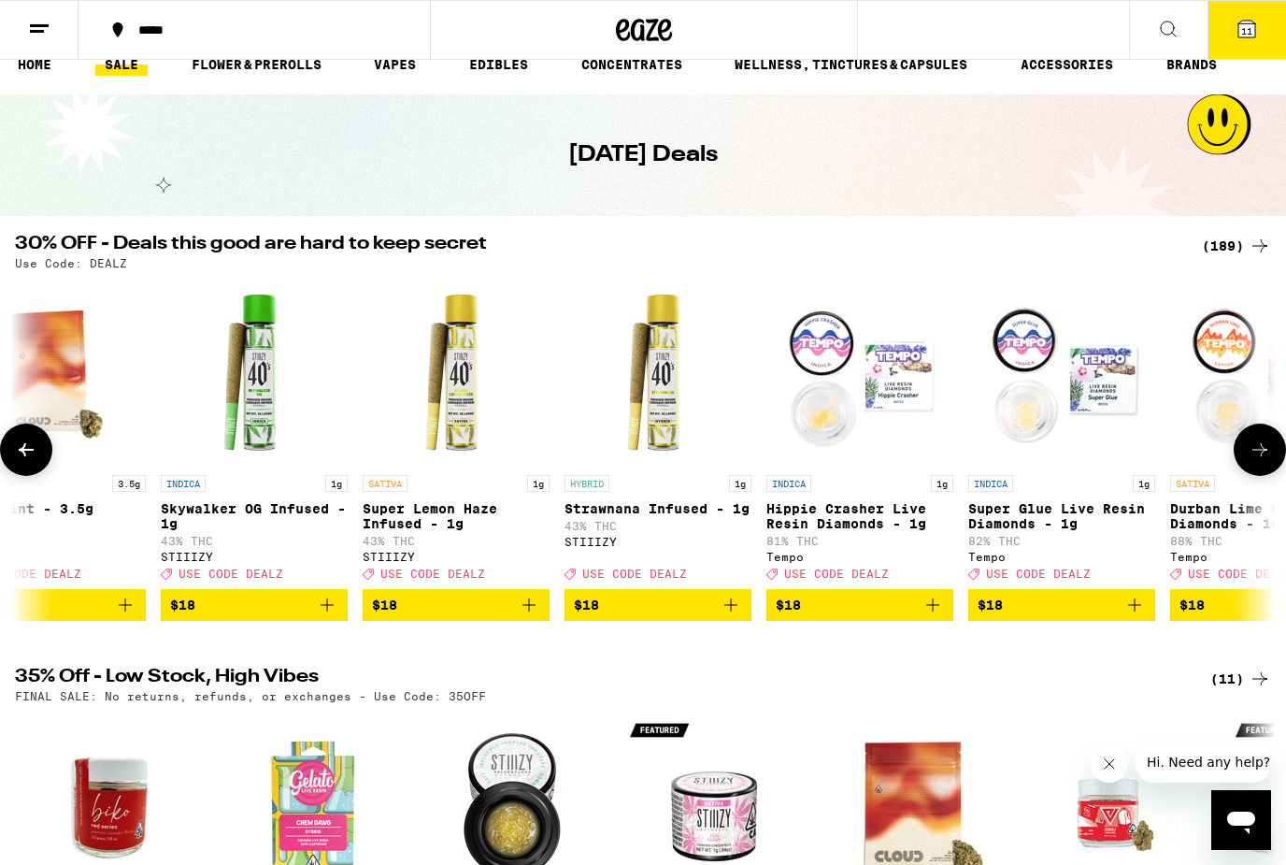
click at [1260, 453] on icon at bounding box center [1260, 449] width 22 height 22
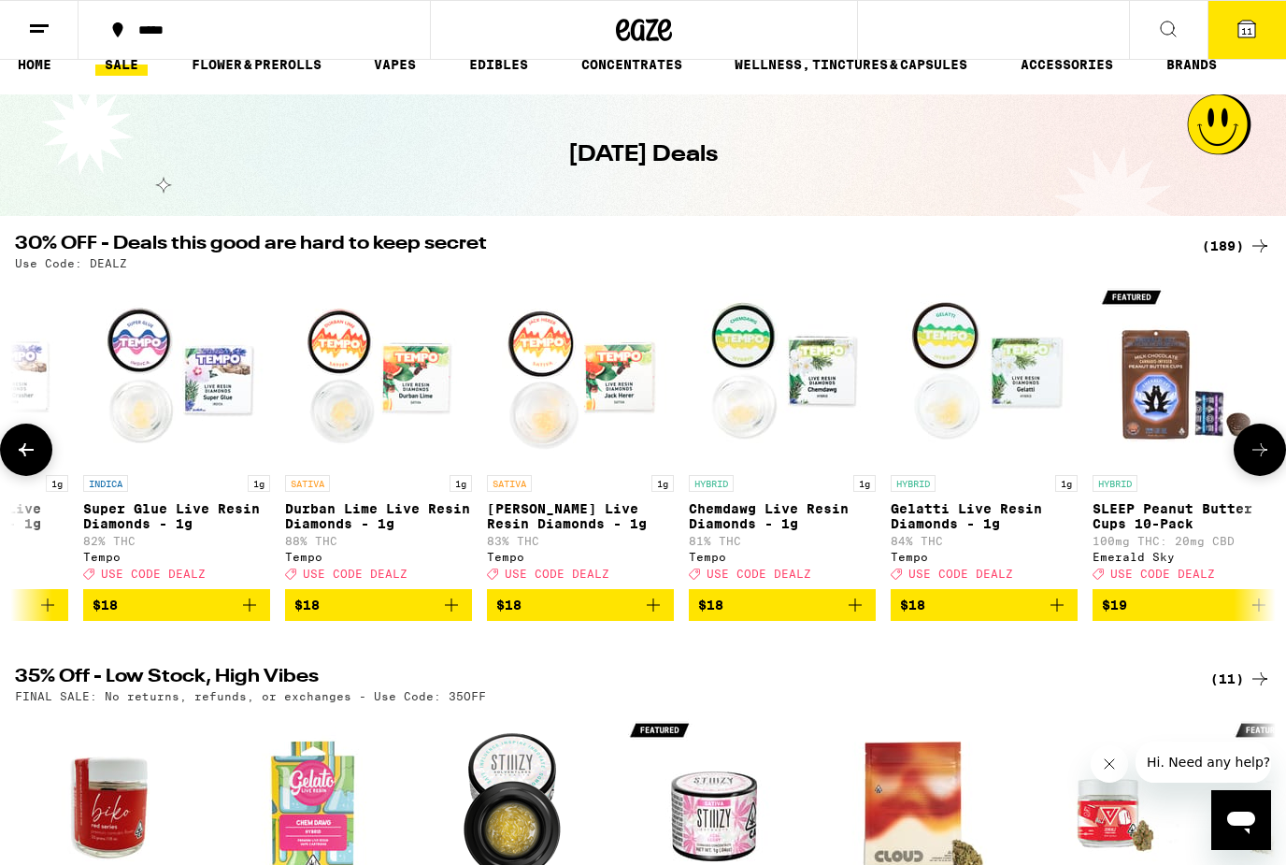
scroll to position [0, 7368]
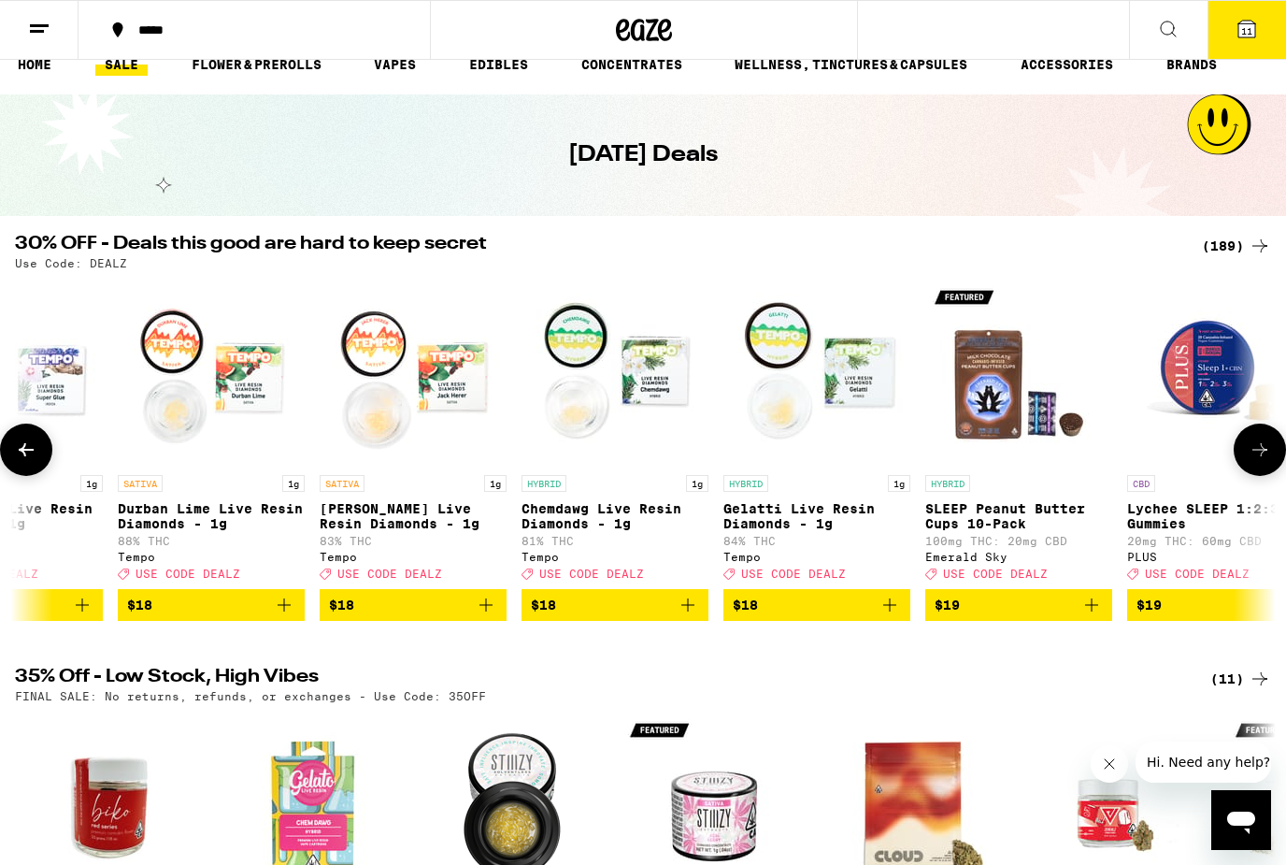
click at [1260, 453] on icon at bounding box center [1260, 449] width 22 height 22
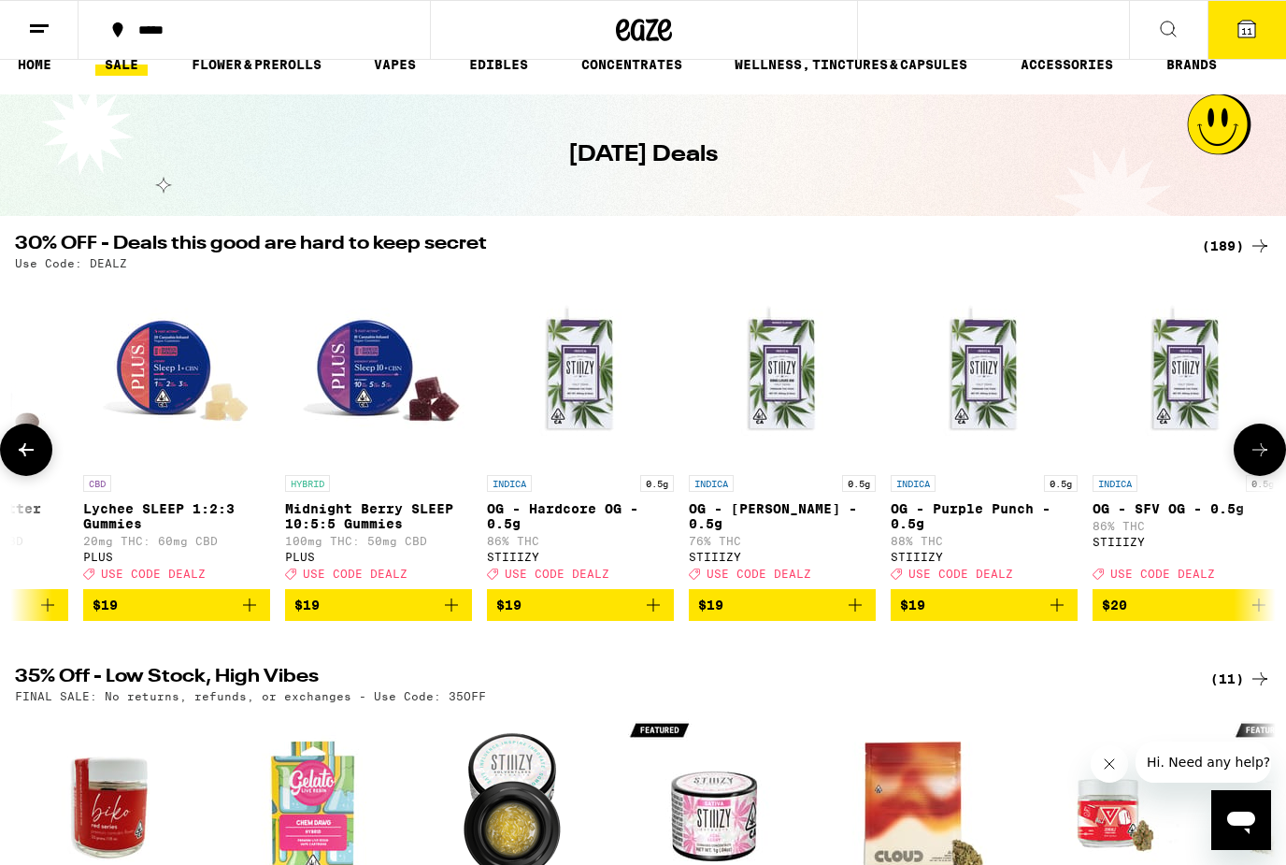
scroll to position [0, 8420]
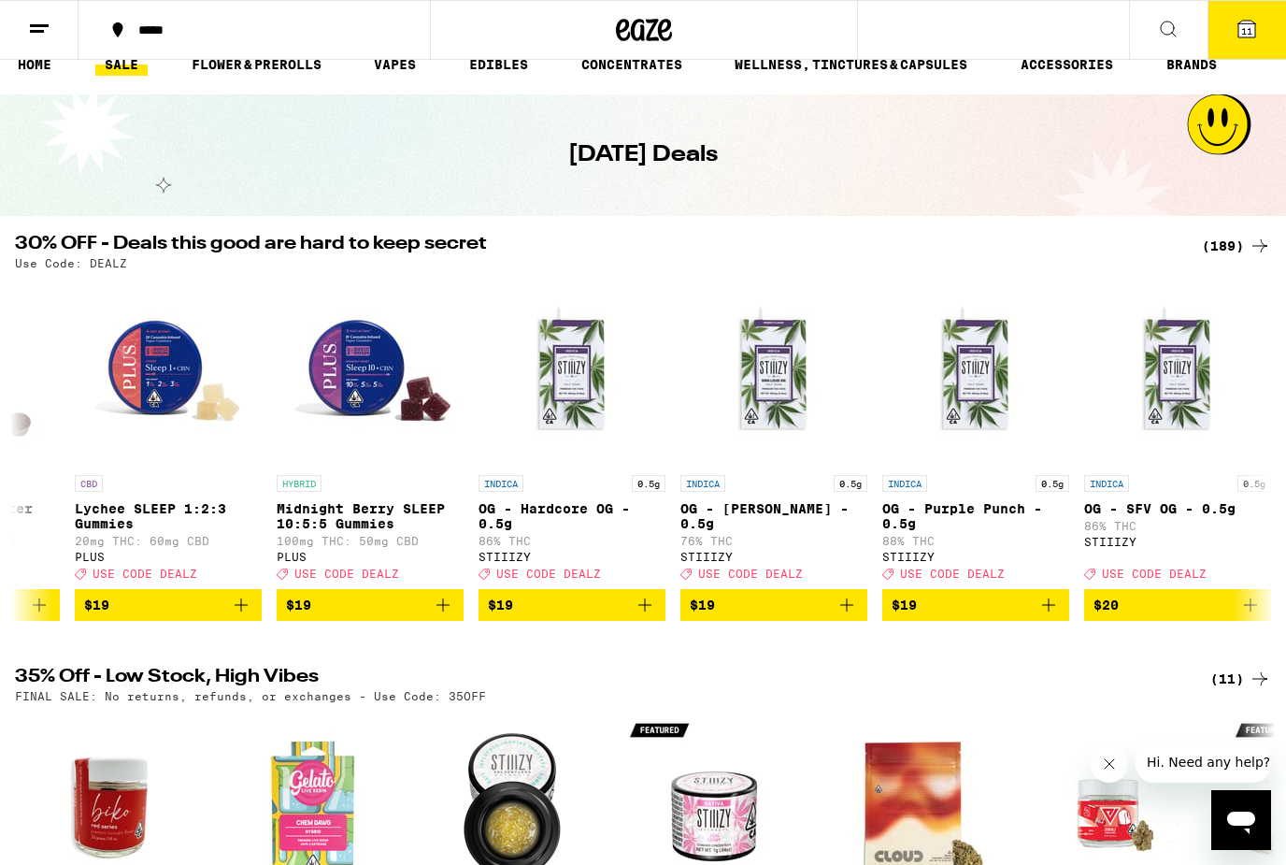
click at [1260, 453] on div at bounding box center [1260, 449] width 52 height 52
click at [1253, 453] on icon at bounding box center [1260, 449] width 22 height 22
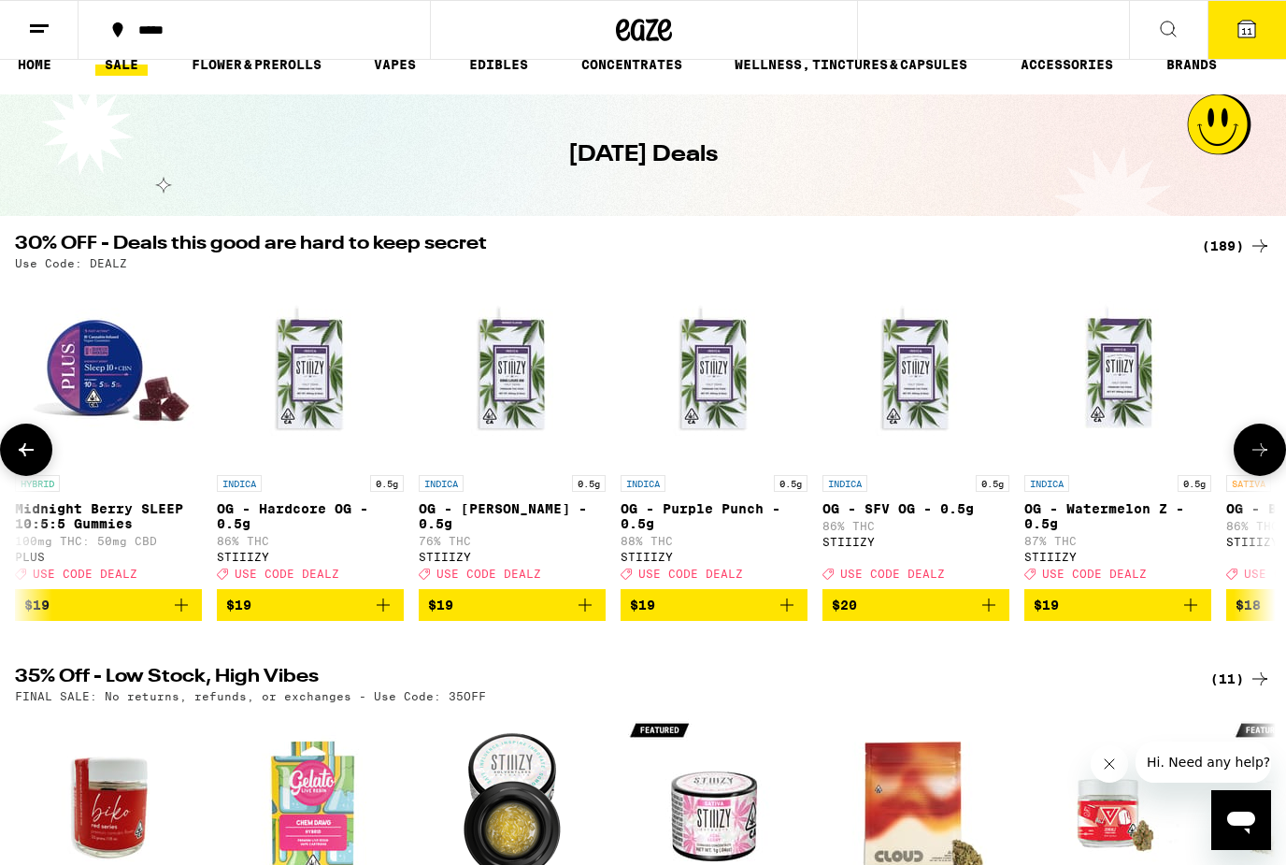
scroll to position [0, 9473]
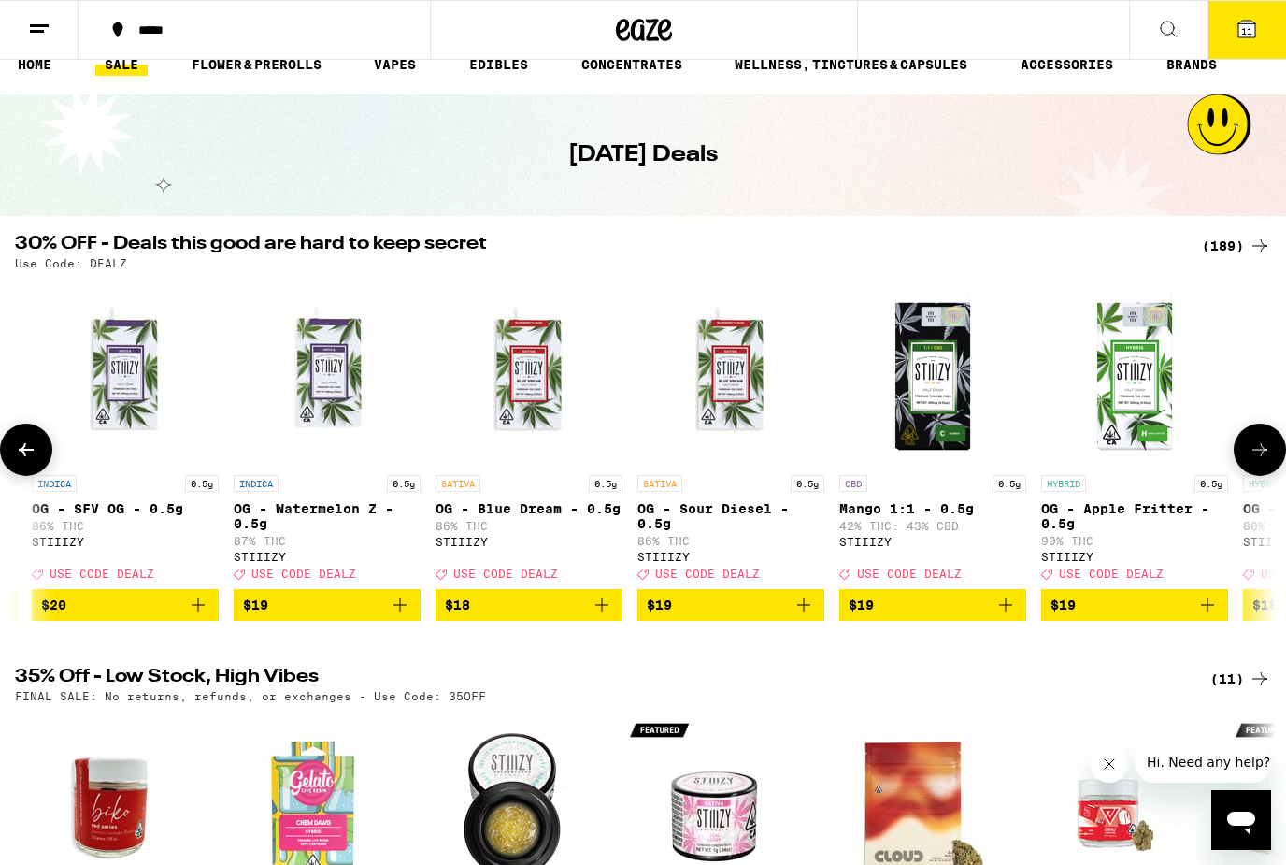
click at [1253, 453] on icon at bounding box center [1260, 449] width 22 height 22
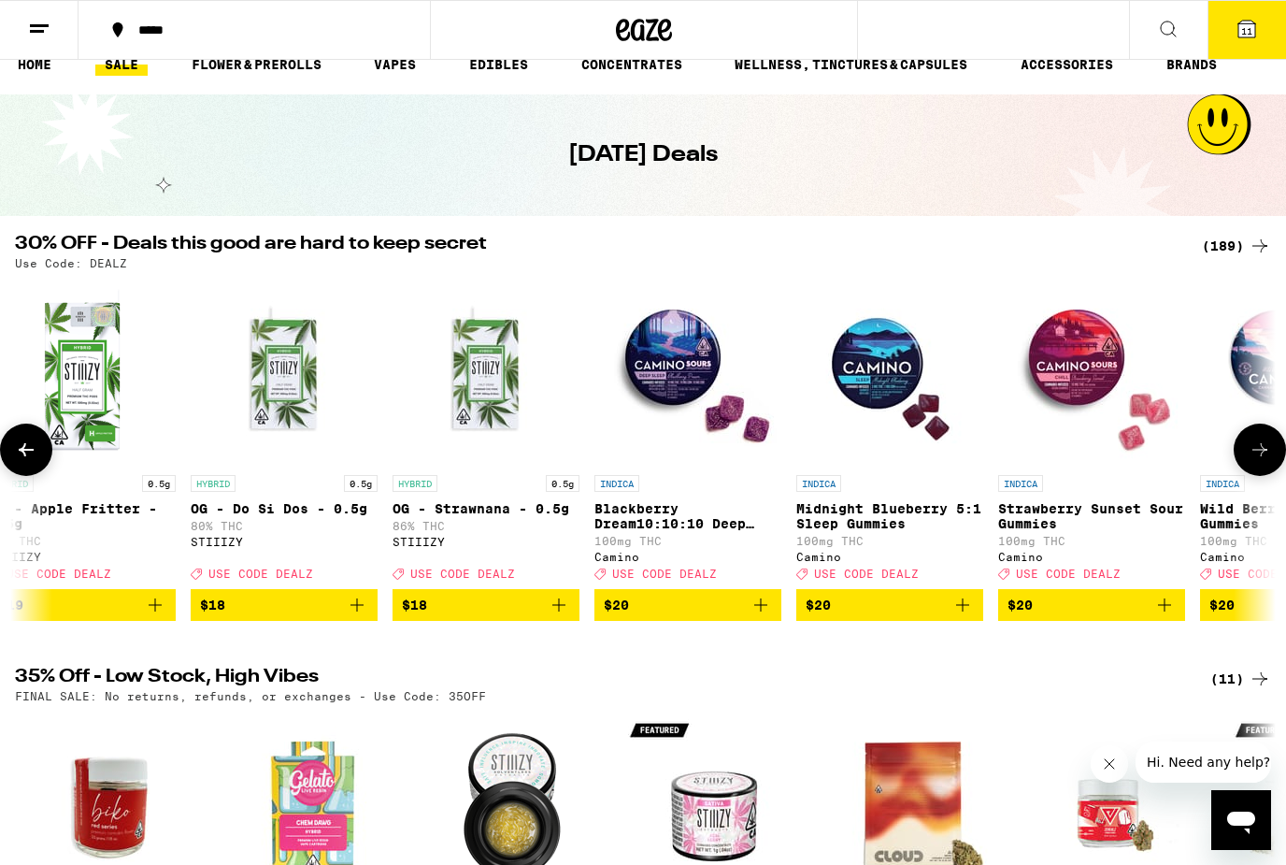
click at [1253, 453] on icon at bounding box center [1260, 449] width 22 height 22
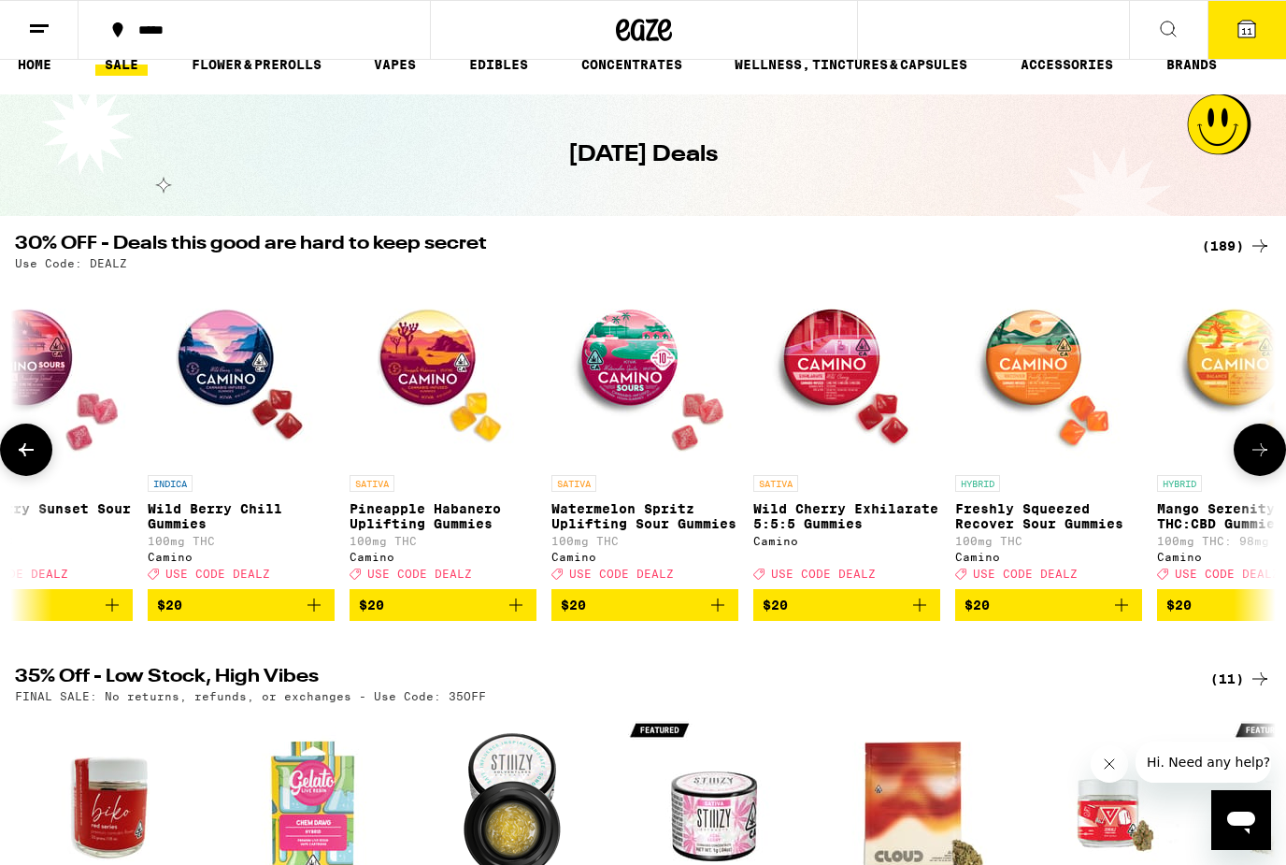
click at [1253, 453] on icon at bounding box center [1260, 449] width 22 height 22
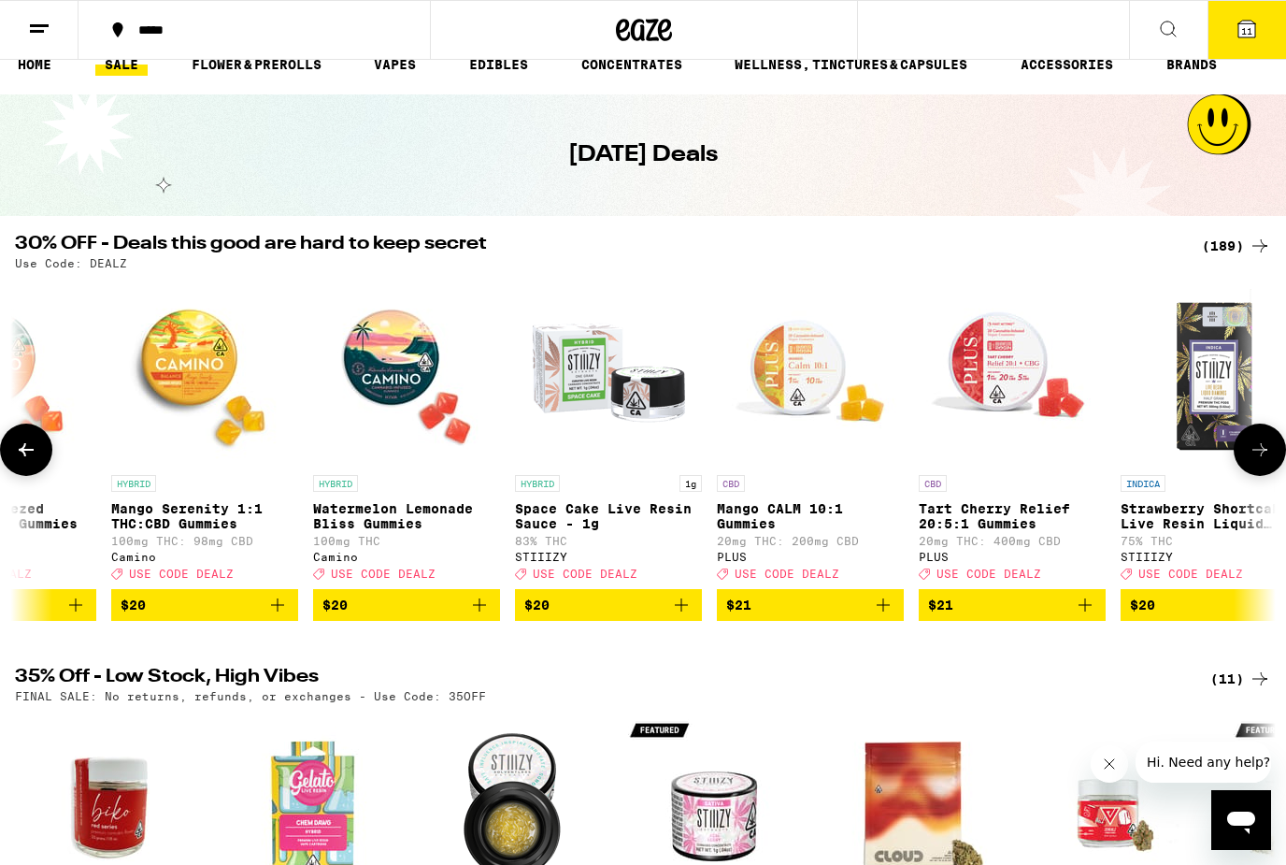
scroll to position [0, 12630]
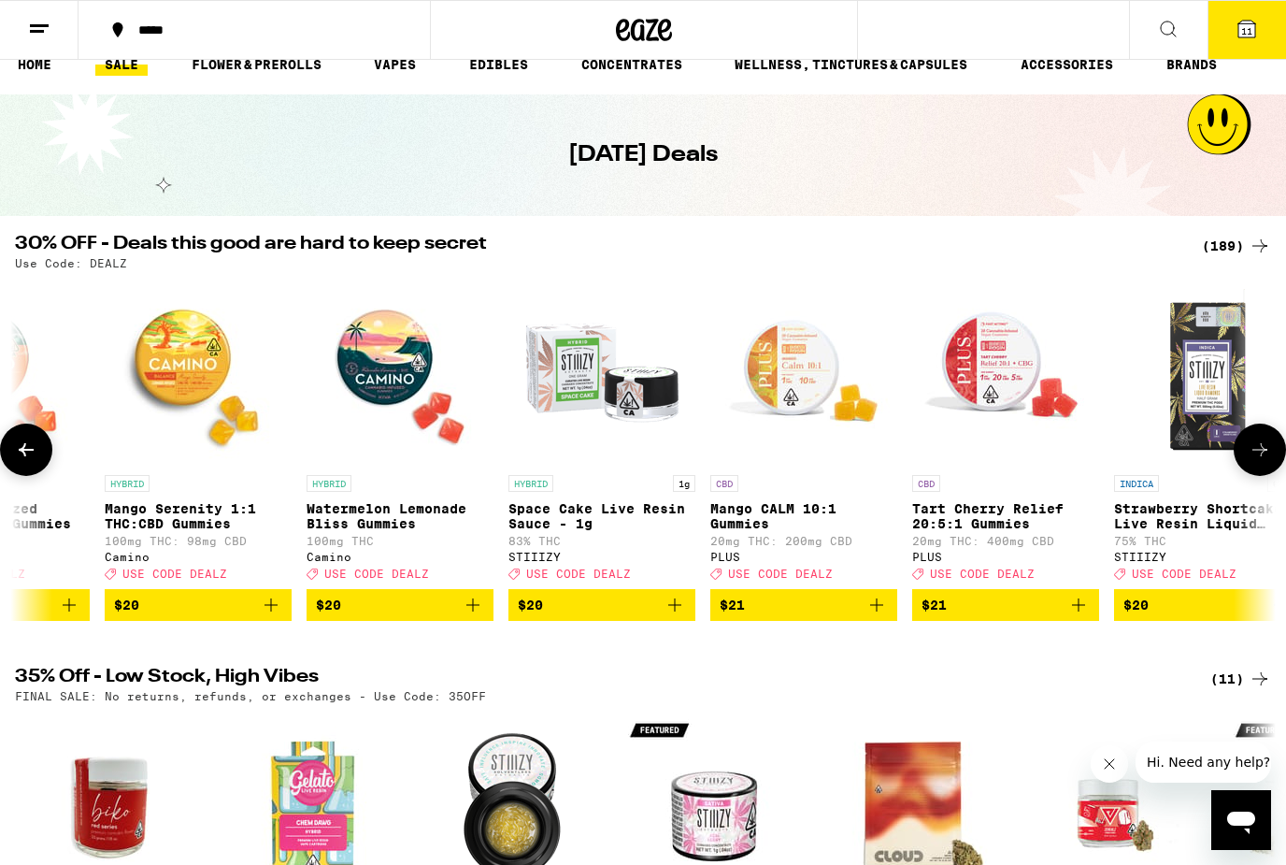
click at [35, 460] on icon at bounding box center [26, 449] width 22 height 22
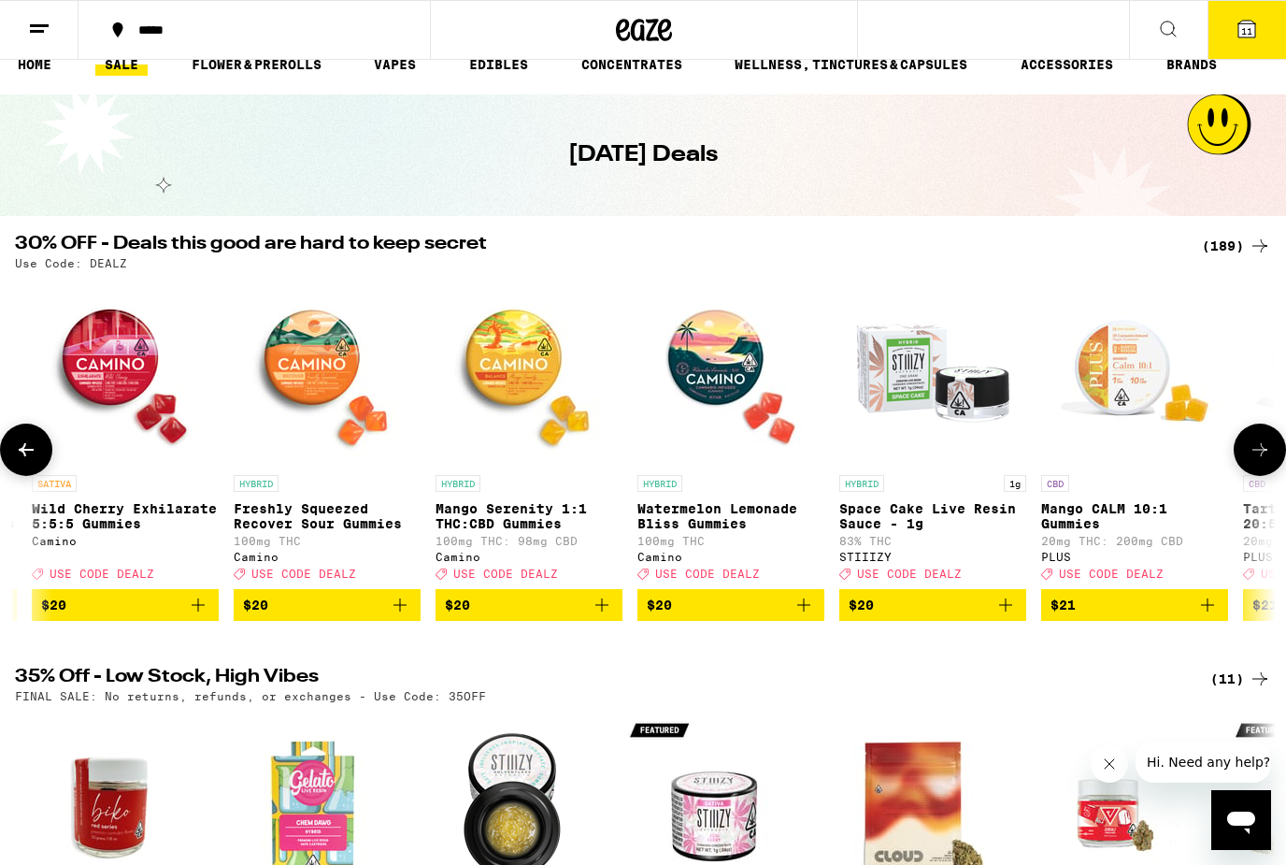
scroll to position [0, 11578]
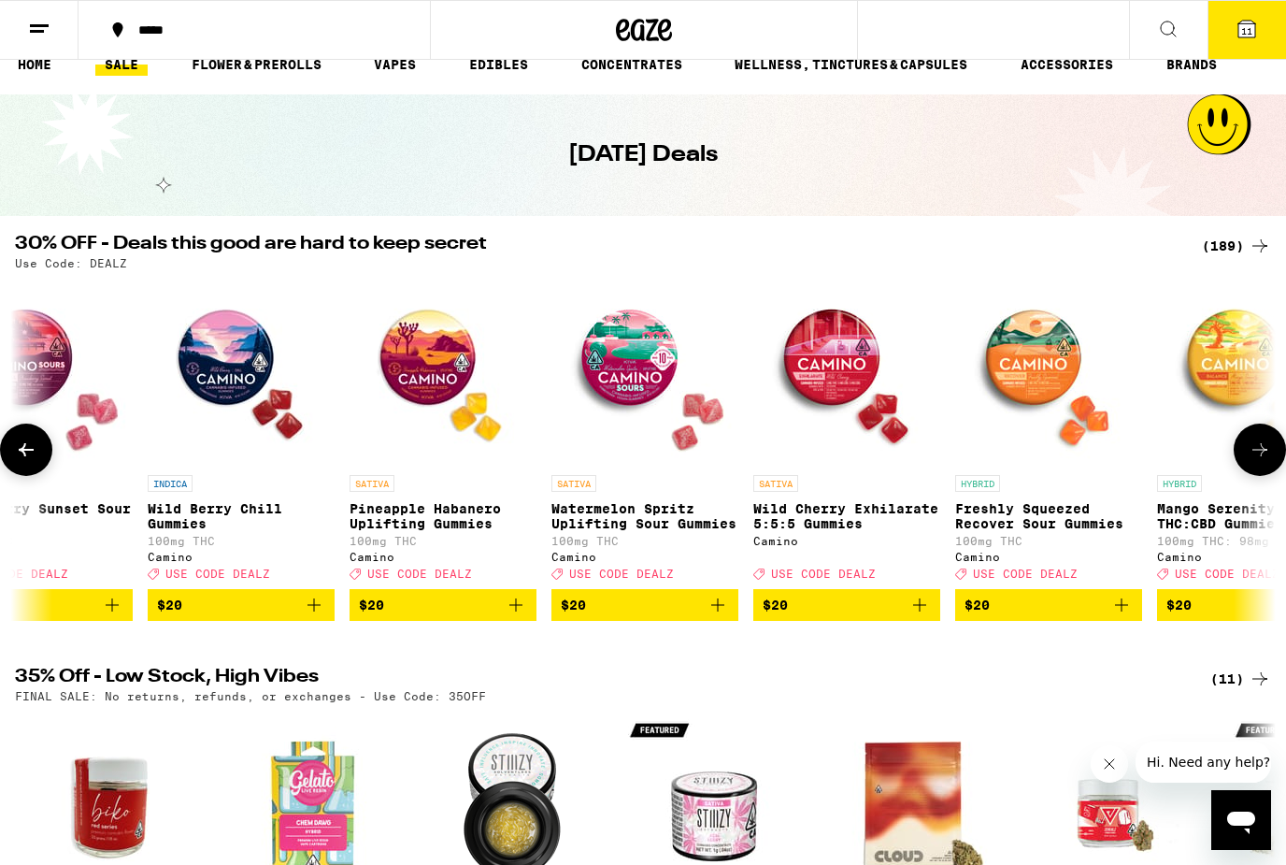
click at [35, 460] on icon at bounding box center [26, 449] width 22 height 22
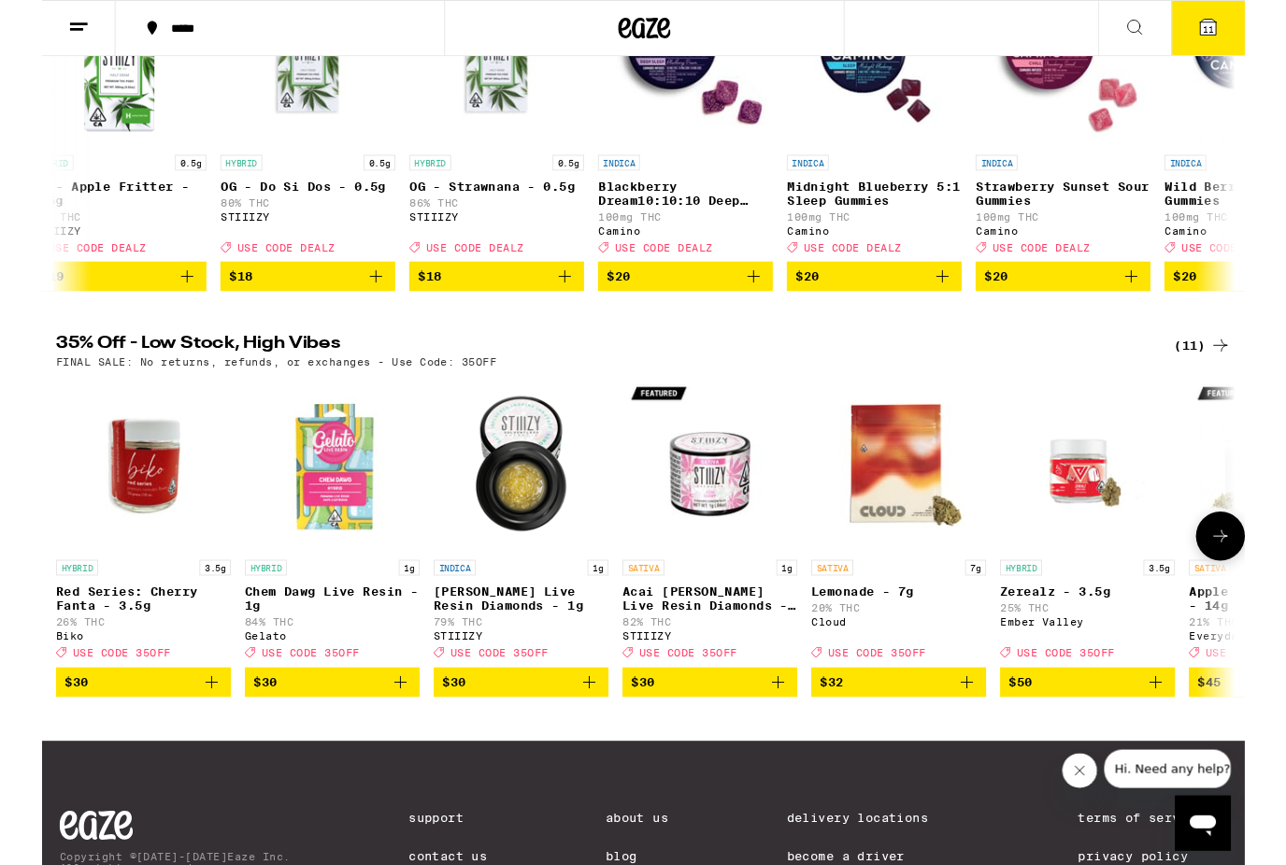
scroll to position [333, 0]
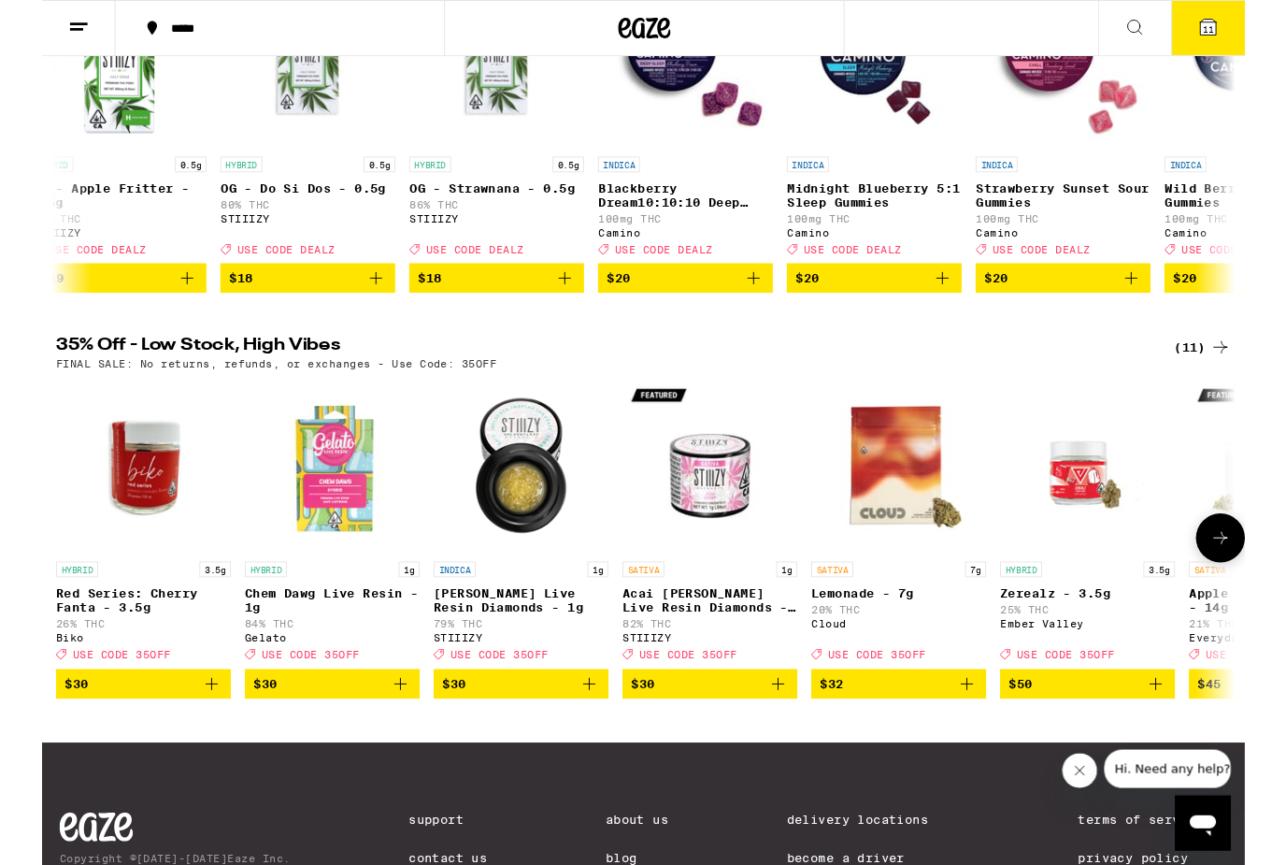
click at [167, 742] on span "$30" at bounding box center [108, 731] width 168 height 22
click at [719, 522] on img "Open page for Acai Berry Live Resin Diamonds - 1g from STIIIZY" at bounding box center [714, 497] width 187 height 187
click at [709, 557] on img "Open page for Acai Berry Live Resin Diamonds - 1g from STIIIZY" at bounding box center [714, 497] width 187 height 187
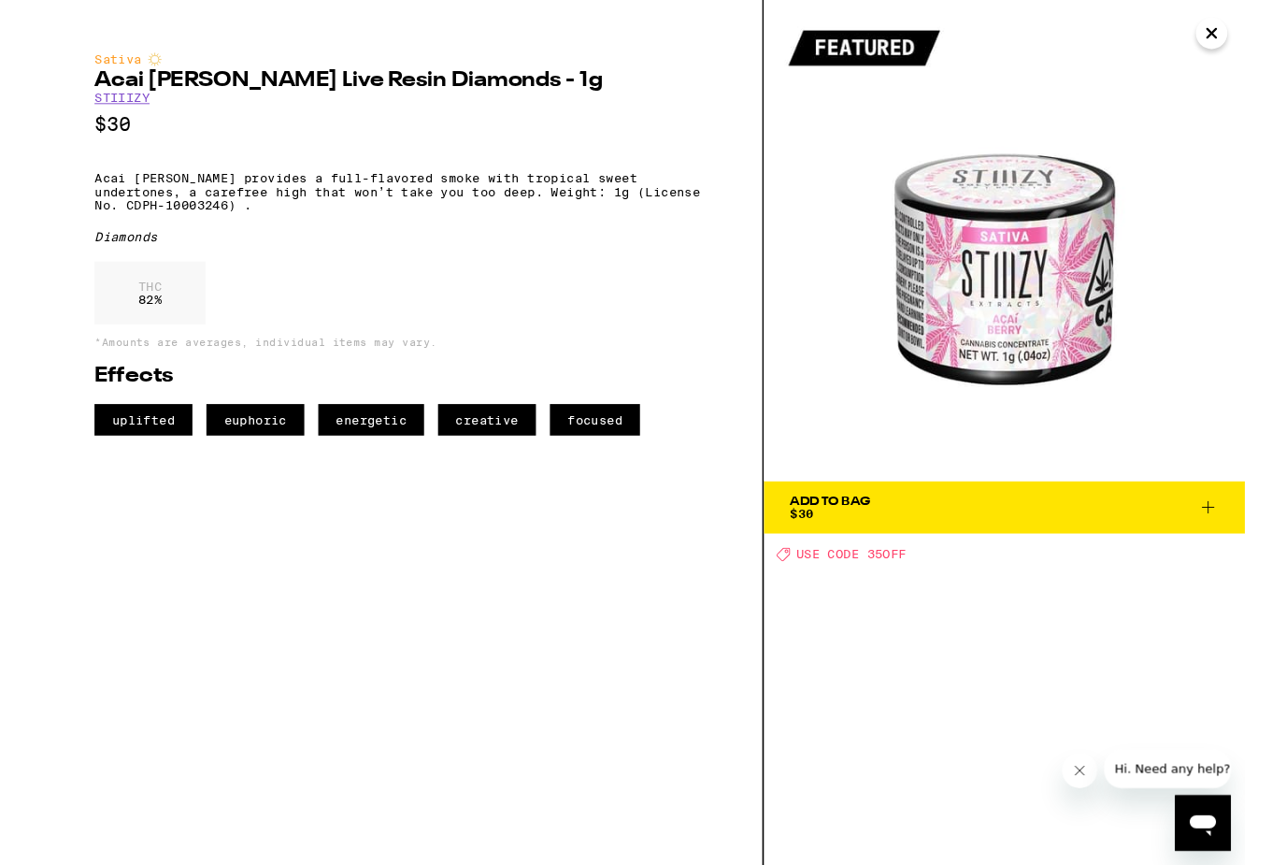
scroll to position [543, 0]
click at [1048, 864] on div "Add To Bag $30 Deal Created with Sketch. USE CODE 35OFF" at bounding box center [1029, 462] width 514 height 924
drag, startPoint x: 1048, startPoint y: 918, endPoint x: 1060, endPoint y: 924, distance: 13.4
click at [1060, 864] on div "Add To Bag $30 Deal Created with Sketch. USE CODE 35OFF" at bounding box center [1029, 462] width 514 height 924
drag, startPoint x: 1060, startPoint y: 924, endPoint x: 1000, endPoint y: 781, distance: 154.2
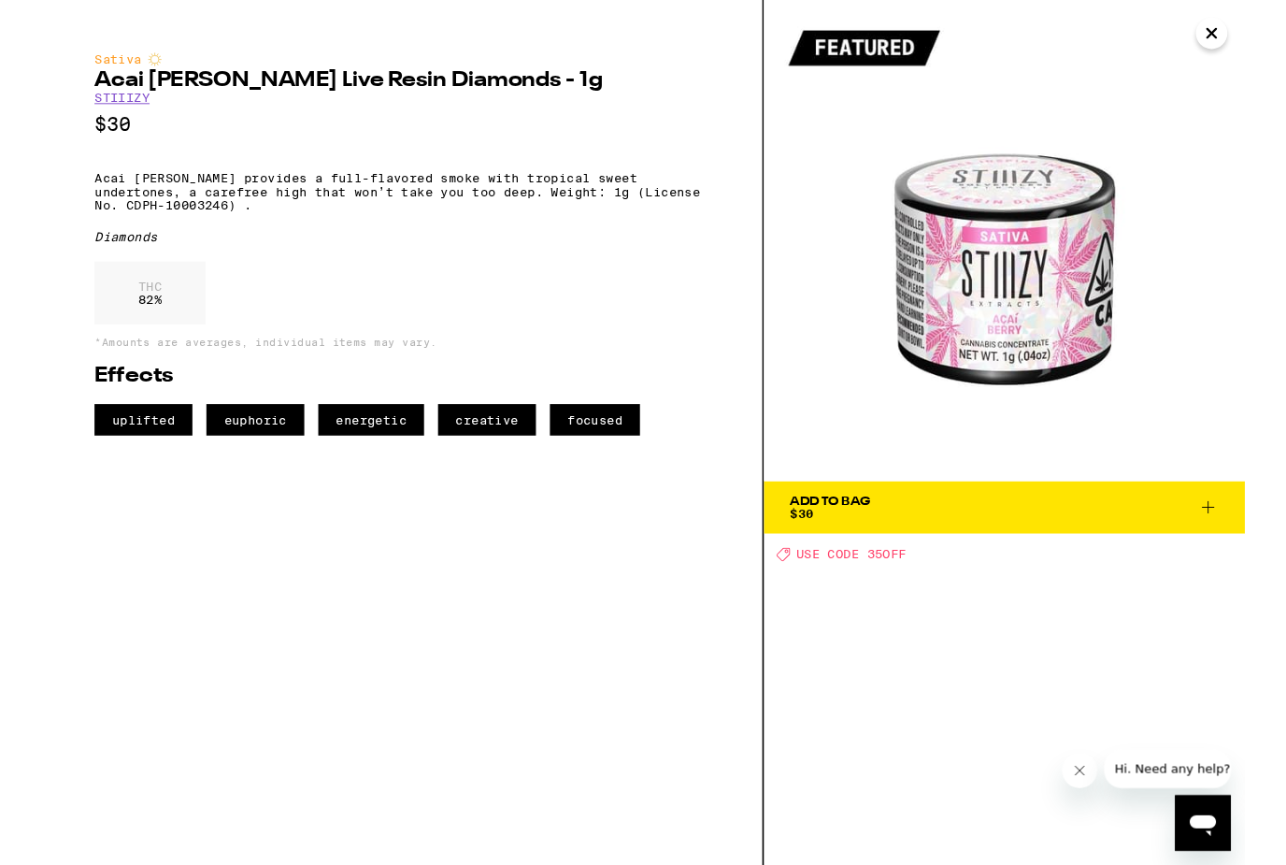
click at [1000, 781] on div "Add To Bag $30 Deal Created with Sketch. USE CODE 35OFF" at bounding box center [1029, 462] width 514 height 924
drag, startPoint x: 997, startPoint y: 777, endPoint x: 953, endPoint y: 838, distance: 75.0
click at [953, 838] on div "Add To Bag $30 Deal Created with Sketch. USE CODE 35OFF" at bounding box center [1029, 462] width 514 height 924
drag, startPoint x: 952, startPoint y: 838, endPoint x: 952, endPoint y: 851, distance: 12.2
click at [952, 851] on div "Add To Bag $30 Deal Created with Sketch. USE CODE 35OFF" at bounding box center [1029, 462] width 514 height 924
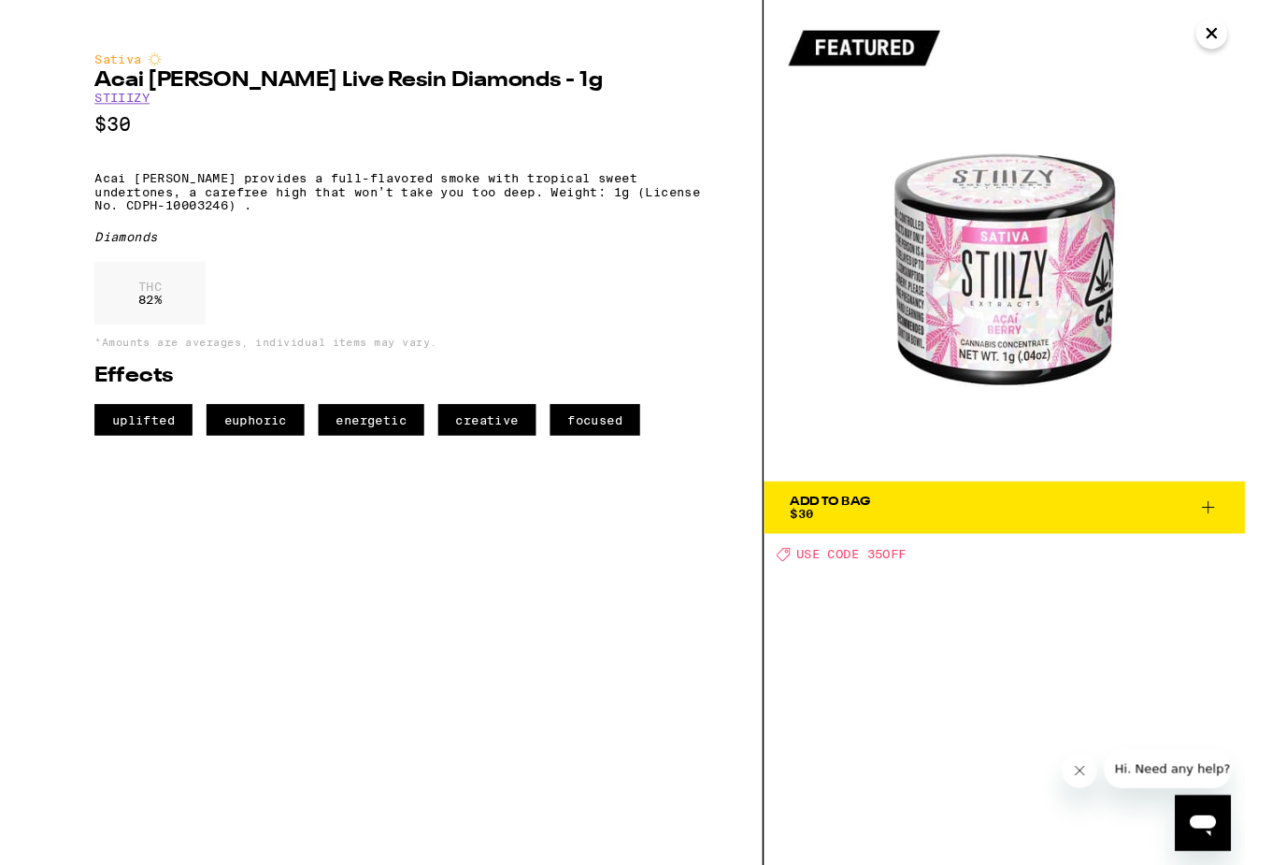
click at [951, 852] on div "Add To Bag $30 Deal Created with Sketch. USE CODE 35OFF" at bounding box center [1029, 462] width 514 height 924
click at [953, 858] on div "Add To Bag $30 Deal Created with Sketch. USE CODE 35OFF" at bounding box center [1029, 462] width 514 height 924
drag, startPoint x: 953, startPoint y: 858, endPoint x: 965, endPoint y: 863, distance: 12.2
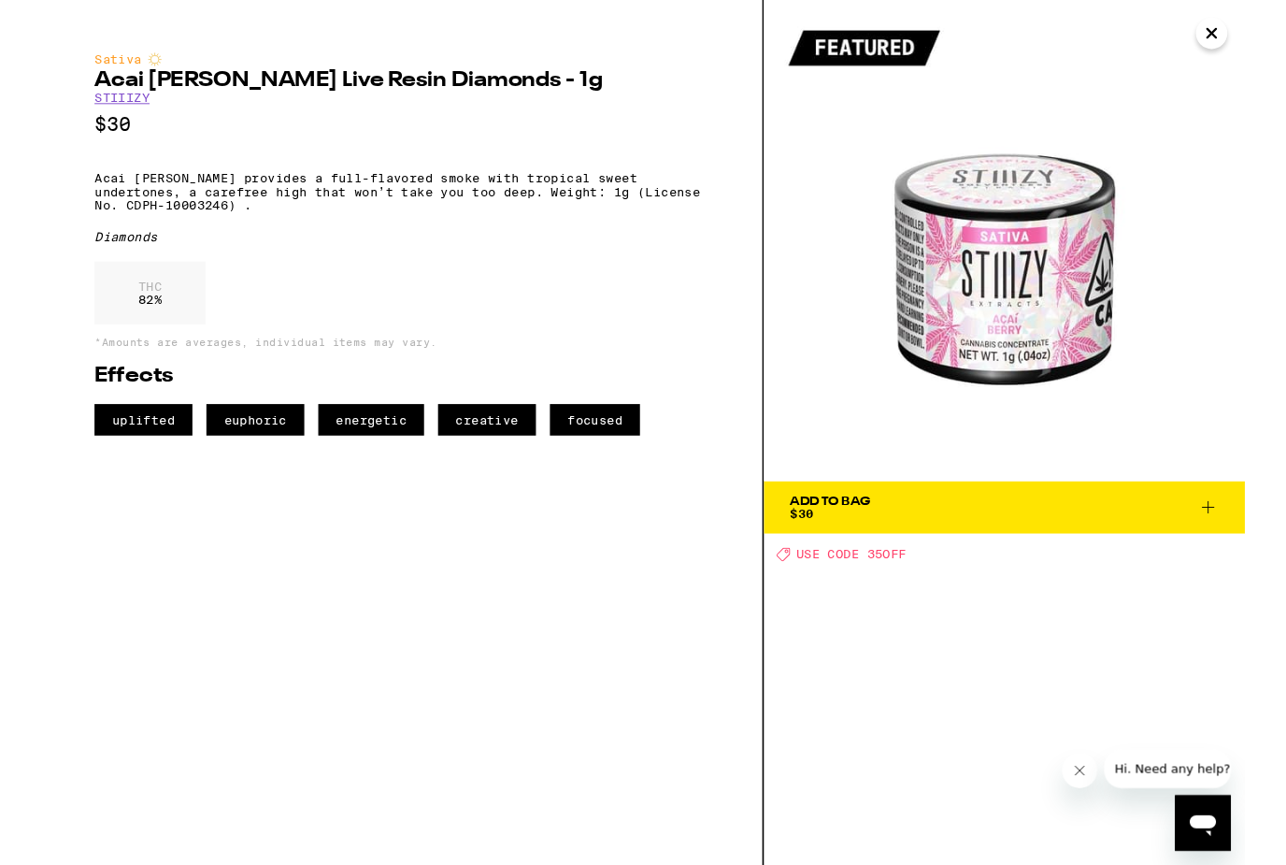
click at [965, 863] on html "***** ***** 12 Checkout $ 194 12 HOME SALE FLOWER & PREROLLS VAPES EDIBLES CONC…" at bounding box center [643, 214] width 1286 height 1422
drag, startPoint x: 965, startPoint y: 863, endPoint x: 972, endPoint y: 872, distance: 12.0
click at [972, 864] on html "***** ***** 12 Checkout $ 194 12 HOME SALE FLOWER & PREROLLS VAPES EDIBLES CONC…" at bounding box center [643, 214] width 1286 height 1422
drag, startPoint x: 972, startPoint y: 872, endPoint x: 978, endPoint y: 846, distance: 26.8
click at [978, 846] on html "***** ***** 12 Checkout $ 194 12 HOME SALE FLOWER & PREROLLS VAPES EDIBLES CONC…" at bounding box center [643, 214] width 1286 height 1422
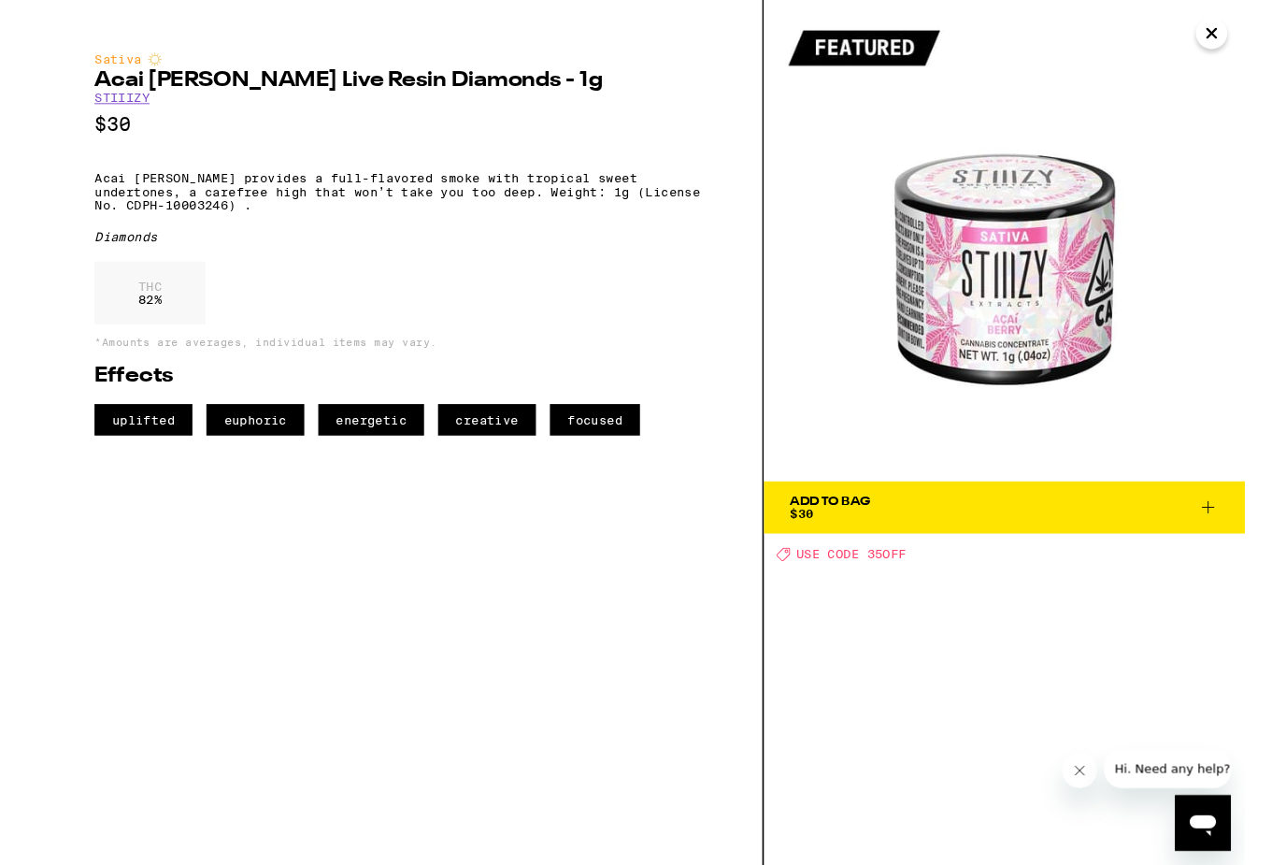
click at [979, 851] on html "***** ***** 12 Checkout $ 194 12 HOME SALE FLOWER & PREROLLS VAPES EDIBLES CONC…" at bounding box center [643, 214] width 1286 height 1422
click at [979, 847] on div "Add To Bag $30 Deal Created with Sketch. USE CODE 35OFF" at bounding box center [1029, 462] width 514 height 924
click at [981, 854] on html "***** ***** 12 Checkout $ 194 12 HOME SALE FLOWER & PREROLLS VAPES EDIBLES CONC…" at bounding box center [643, 214] width 1286 height 1422
click at [980, 852] on div "Add To Bag $30 Deal Created with Sketch. USE CODE 35OFF" at bounding box center [1029, 462] width 514 height 924
click at [981, 855] on div "Add To Bag $30 Deal Created with Sketch. USE CODE 35OFF" at bounding box center [1029, 462] width 514 height 924
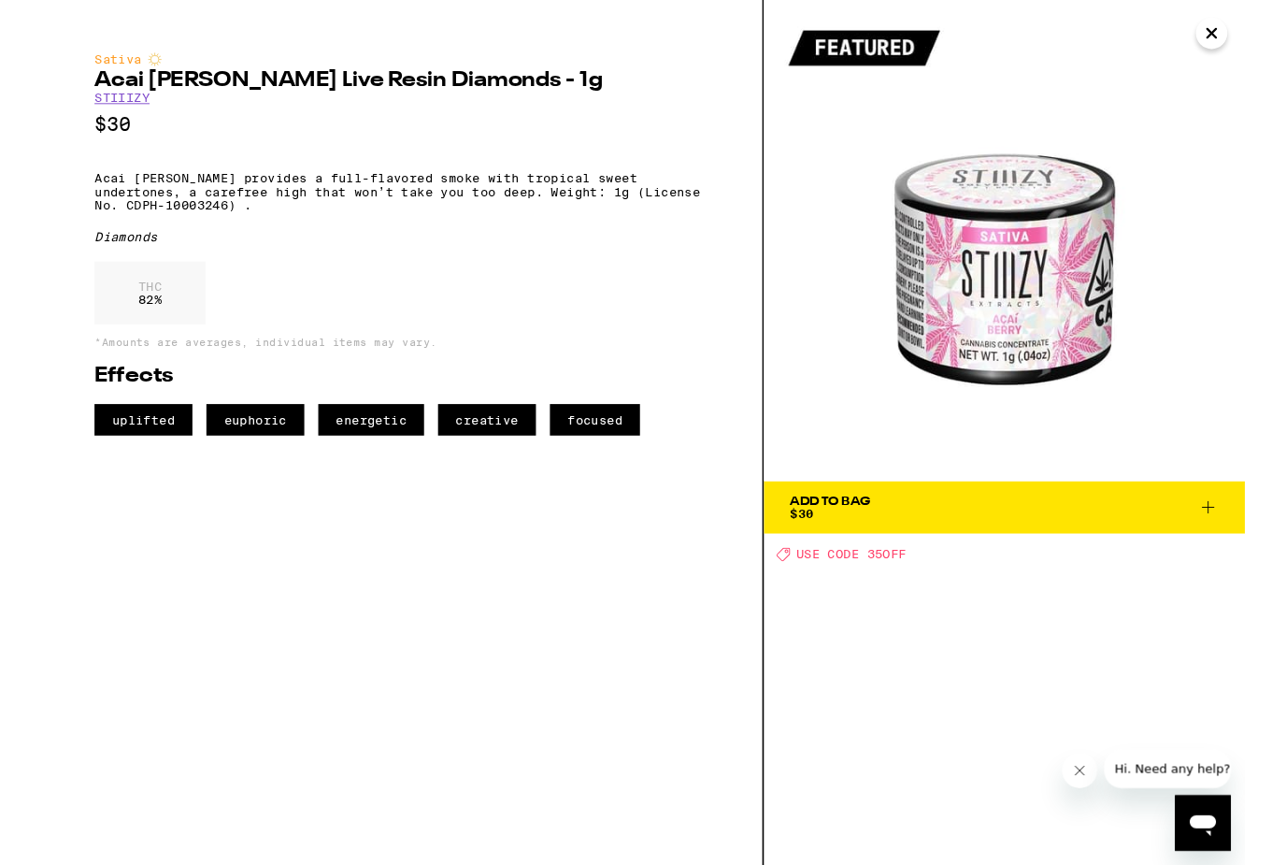
click at [981, 854] on html "***** ***** 12 Checkout $ 194 12 HOME SALE FLOWER & PREROLLS VAPES EDIBLES CONC…" at bounding box center [643, 214] width 1286 height 1422
click at [981, 855] on div "Add To Bag $30 Deal Created with Sketch. USE CODE 35OFF" at bounding box center [1029, 462] width 514 height 924
click at [981, 854] on html "***** ***** 12 Checkout $ 194 12 HOME SALE FLOWER & PREROLLS VAPES EDIBLES CONC…" at bounding box center [643, 214] width 1286 height 1422
click at [981, 855] on div "Add To Bag $30 Deal Created with Sketch. USE CODE 35OFF" at bounding box center [1029, 462] width 514 height 924
click at [981, 854] on html "***** ***** 12 Checkout $ 194 12 HOME SALE FLOWER & PREROLLS VAPES EDIBLES CONC…" at bounding box center [643, 214] width 1286 height 1422
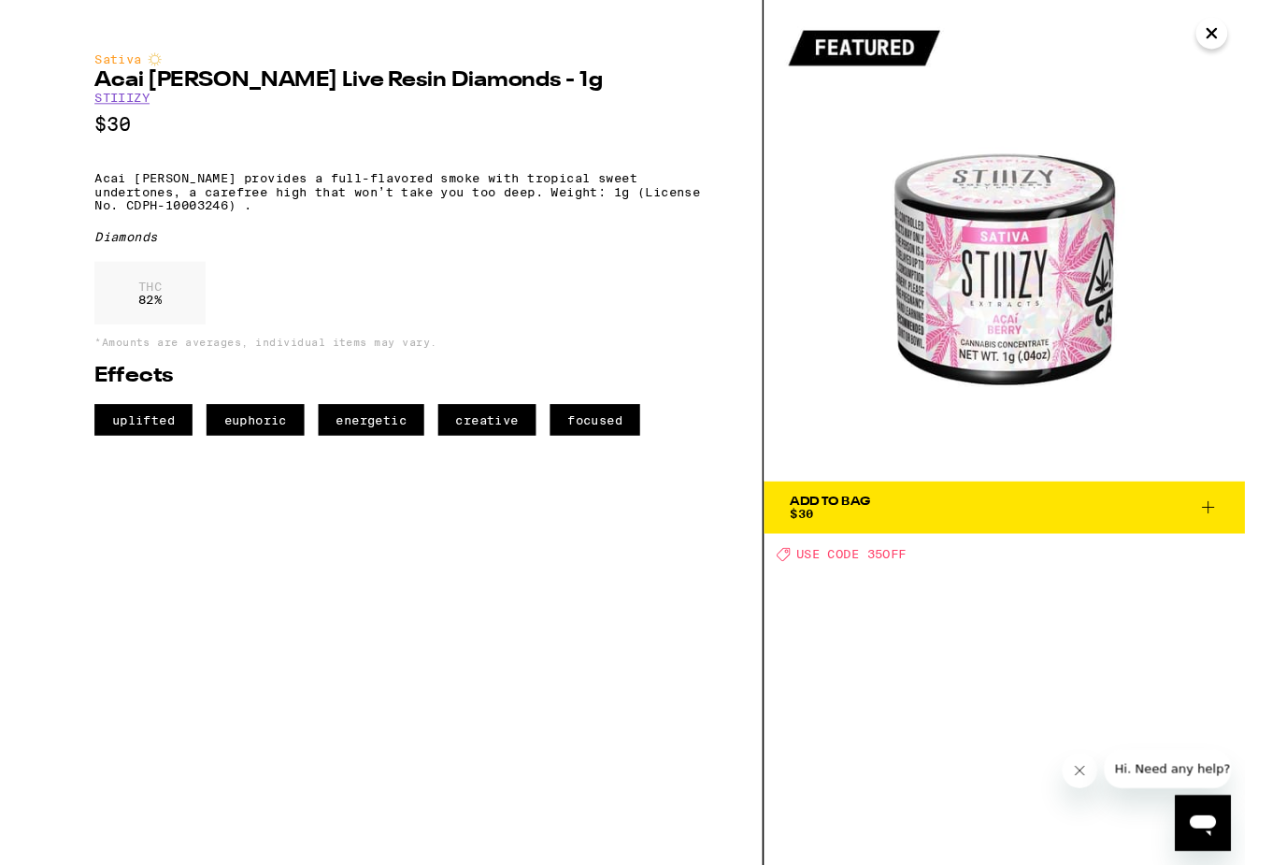
click at [981, 855] on div "Add To Bag $30 Deal Created with Sketch. USE CODE 35OFF" at bounding box center [1029, 462] width 514 height 924
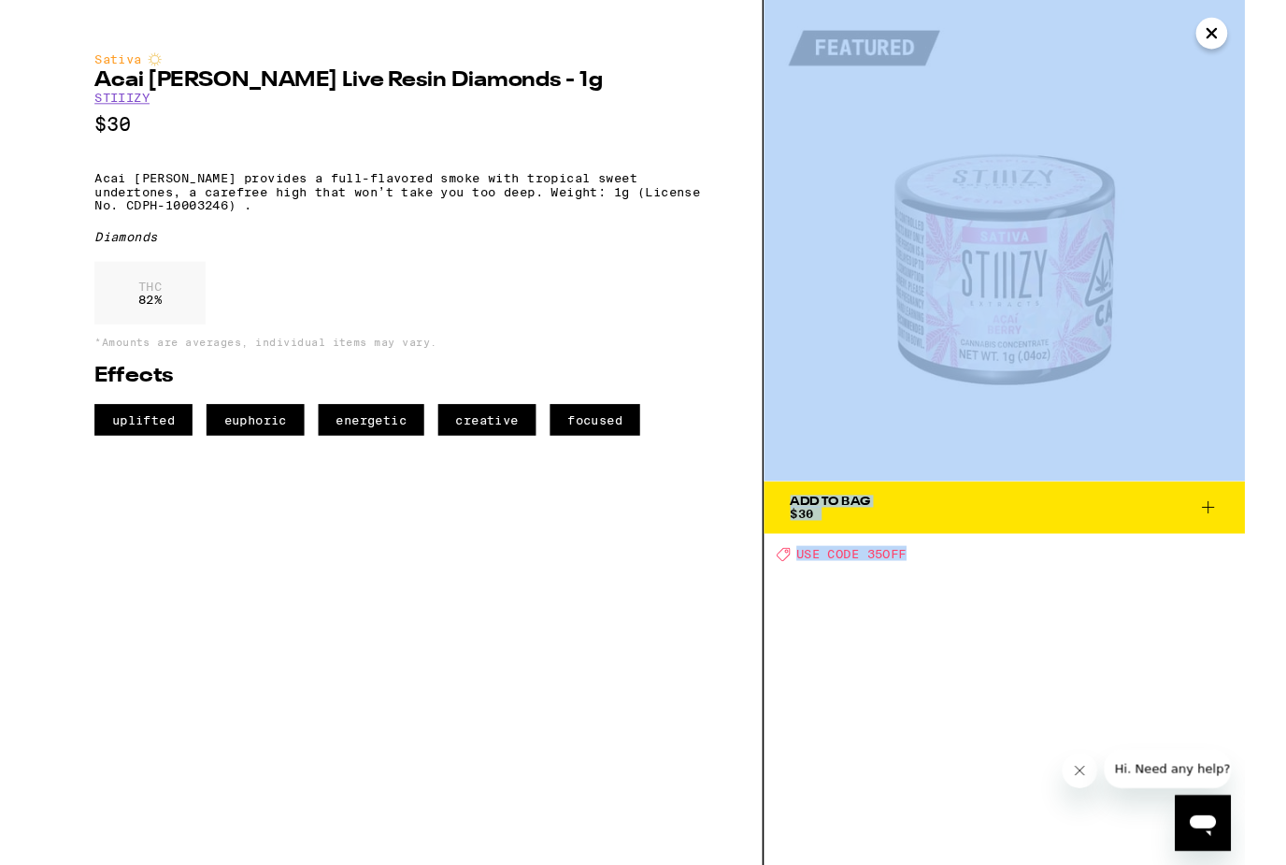
drag, startPoint x: 981, startPoint y: 854, endPoint x: -1, endPoint y: -544, distance: 1709.0
click at [732, 864] on html "***** ***** 12 Checkout $ 194 12 HOME SALE FLOWER & PREROLLS VAPES EDIBLES CONC…" at bounding box center [643, 214] width 1286 height 1422
